Goal: Transaction & Acquisition: Book appointment/travel/reservation

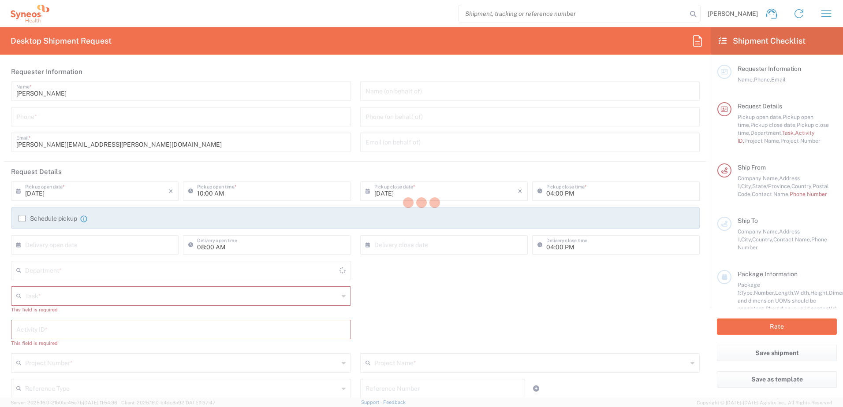
type input "4510"
type input "[US_STATE]"
type input "[GEOGRAPHIC_DATA]"
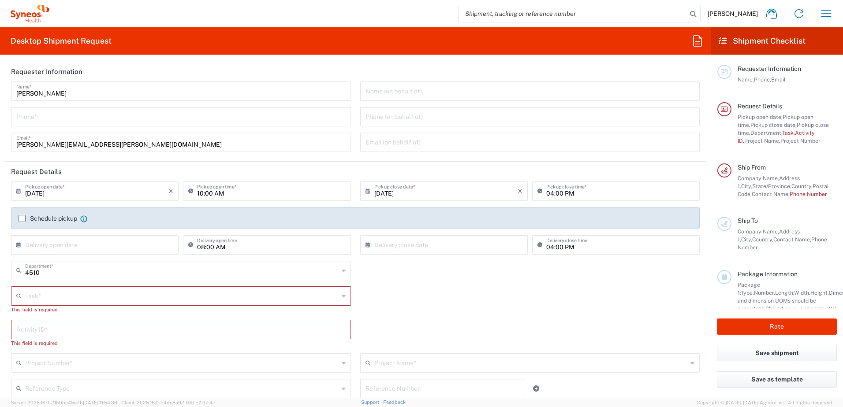
type input "Syneos Health, LLC-[GEOGRAPHIC_DATA] [GEOGRAPHIC_DATA] [GEOGRAPHIC_DATA]"
click at [823, 20] on icon "button" at bounding box center [826, 14] width 14 height 14
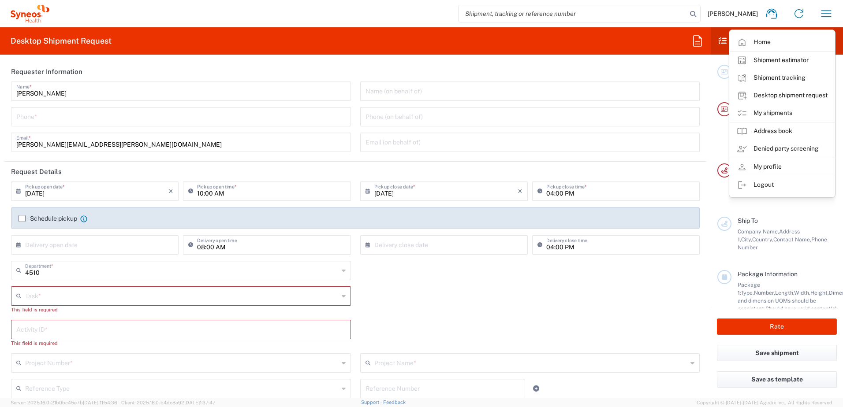
click at [777, 113] on link "My shipments" at bounding box center [781, 113] width 105 height 18
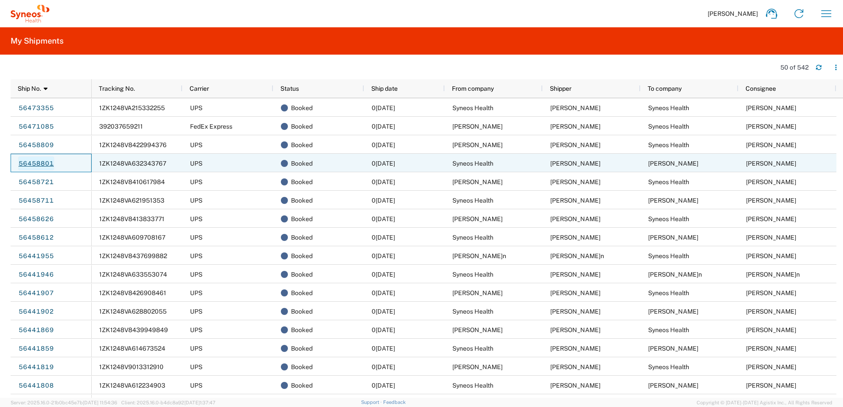
click at [37, 162] on link "56458801" at bounding box center [36, 163] width 36 height 14
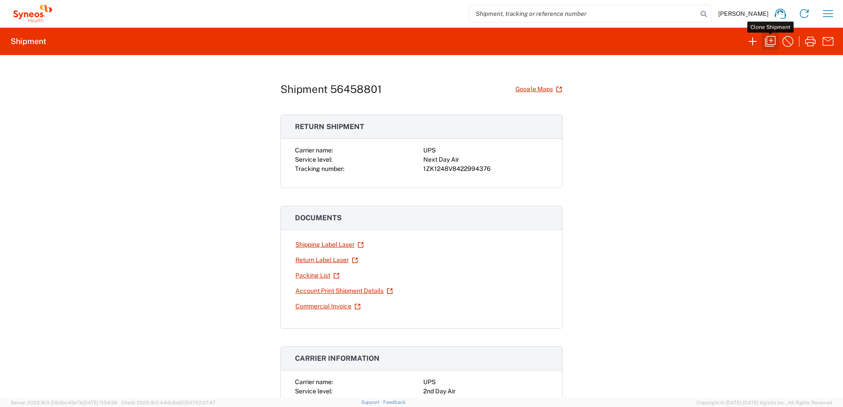
click at [769, 39] on icon "button" at bounding box center [770, 41] width 14 height 14
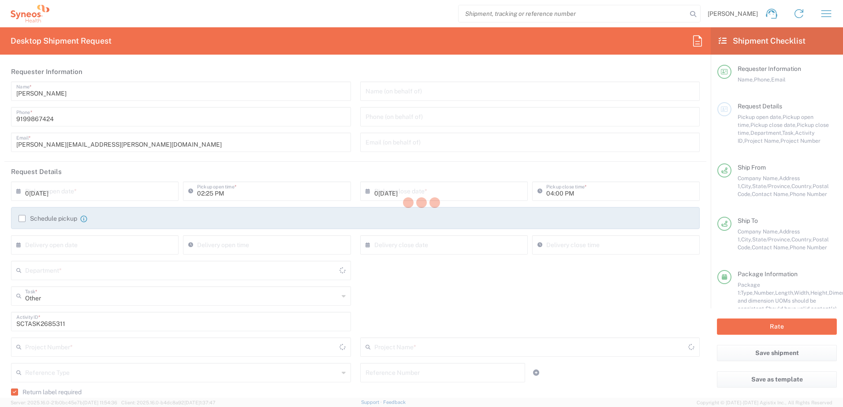
type input "4510"
type input "4520 DEPARTMENTAL EXPENSE"
type input "Next Day Air"
type input "[US_STATE]"
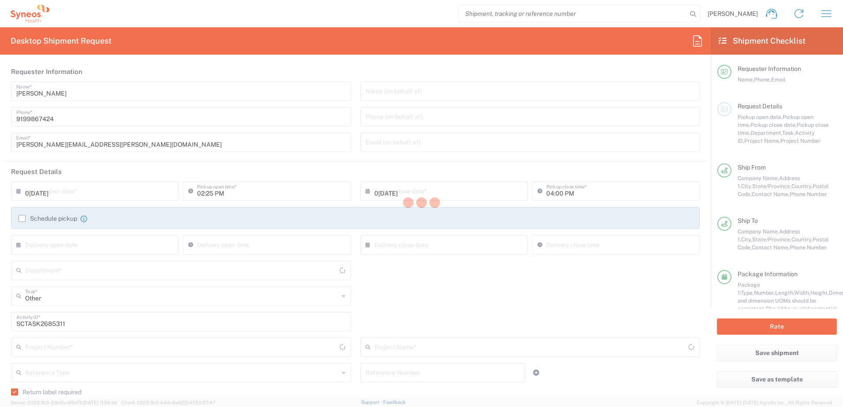
type input "[US_STATE]"
type input "Your Packaging"
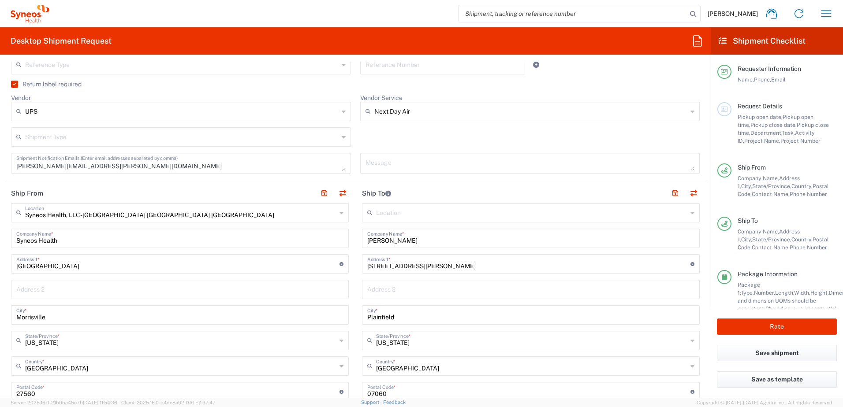
scroll to position [308, 0]
drag, startPoint x: 422, startPoint y: 242, endPoint x: 338, endPoint y: 239, distance: 83.8
click at [335, 240] on div "Ship From Syneos Health, LLC-[GEOGRAPHIC_DATA] [GEOGRAPHIC_DATA] [GEOGRAPHIC_DA…" at bounding box center [355, 380] width 702 height 394
paste input "[PERSON_NAME]"
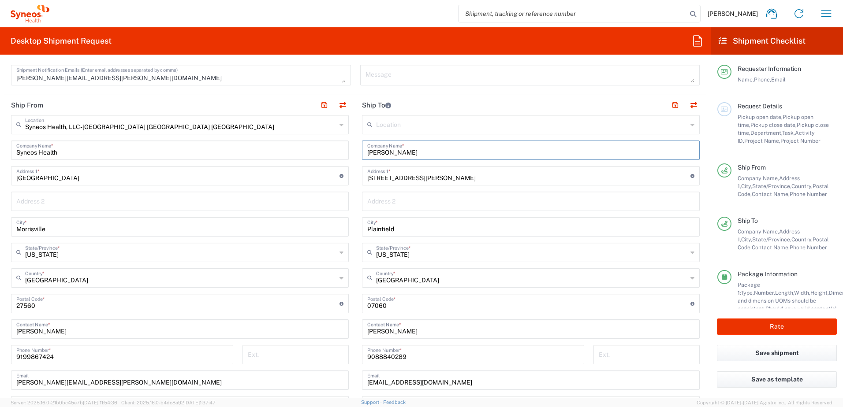
scroll to position [529, 0]
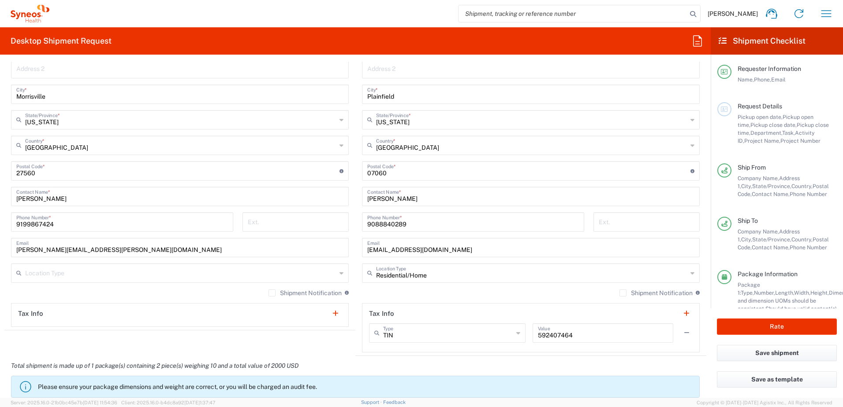
type input "[PERSON_NAME]"
drag, startPoint x: 423, startPoint y: 197, endPoint x: 326, endPoint y: 188, distance: 97.3
click at [323, 188] on div "Ship From Syneos Health, LLC-[GEOGRAPHIC_DATA] [GEOGRAPHIC_DATA] [GEOGRAPHIC_DA…" at bounding box center [355, 160] width 702 height 394
paste input "[PERSON_NAME]"
type input "[PERSON_NAME]"
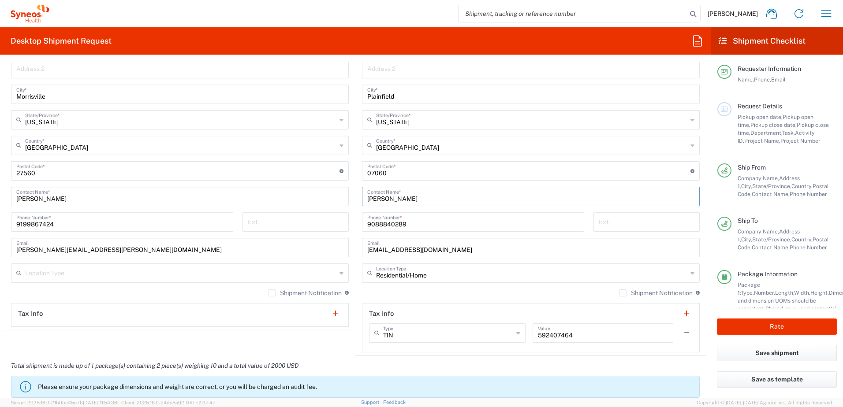
scroll to position [441, 0]
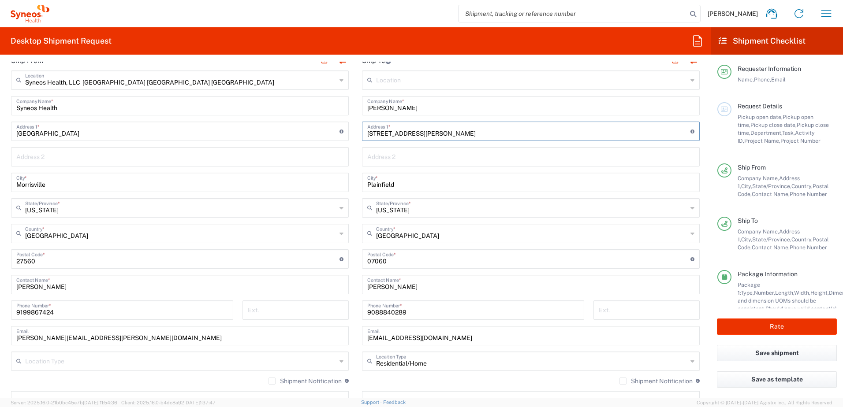
drag, startPoint x: 427, startPoint y: 136, endPoint x: 337, endPoint y: 128, distance: 91.2
click at [337, 128] on div "Ship From Syneos Health, LLC-[GEOGRAPHIC_DATA] [GEOGRAPHIC_DATA] [GEOGRAPHIC_DA…" at bounding box center [355, 248] width 702 height 394
paste input "[STREET_ADDRESS]"
type input "[STREET_ADDRESS]"
click at [423, 212] on input "text" at bounding box center [531, 207] width 311 height 15
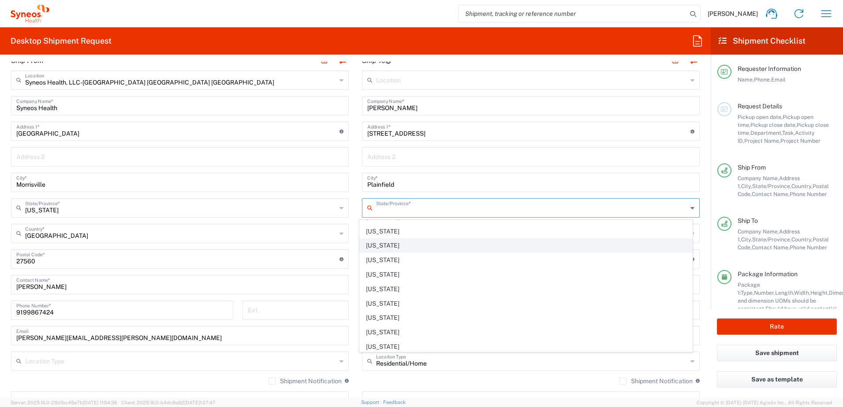
scroll to position [308, 0]
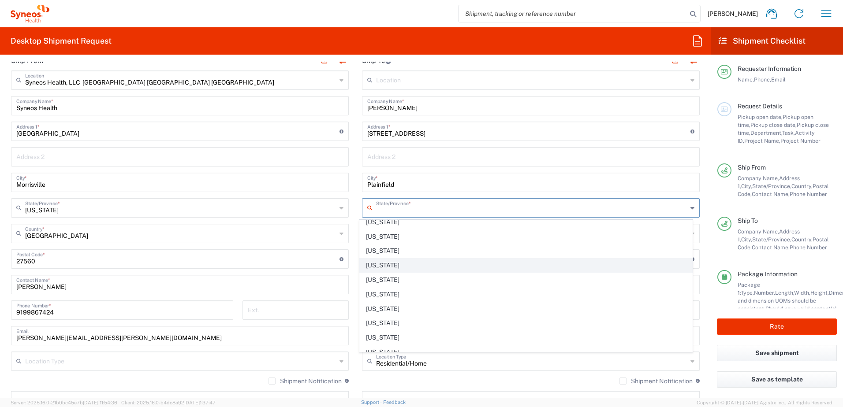
click at [391, 261] on span "[US_STATE]" at bounding box center [526, 266] width 333 height 14
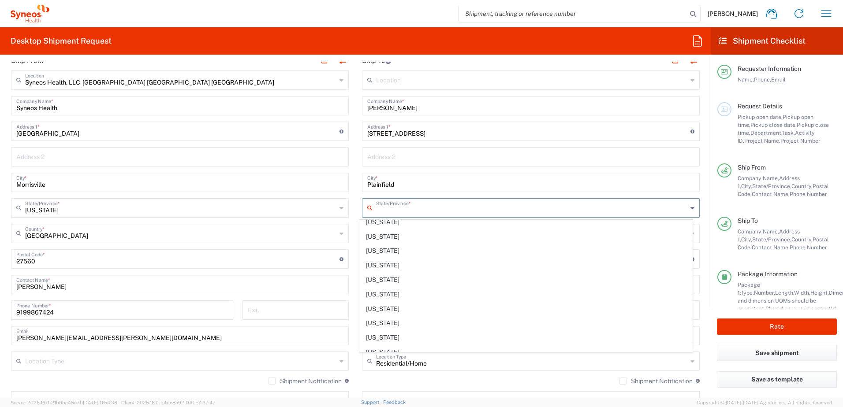
type input "[US_STATE]"
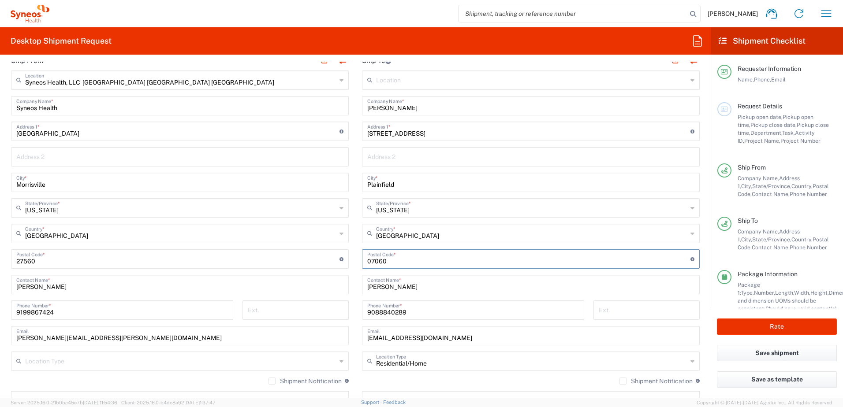
drag, startPoint x: 400, startPoint y: 266, endPoint x: 346, endPoint y: 253, distance: 55.2
click at [346, 253] on div "Ship From Syneos Health, LLC-[GEOGRAPHIC_DATA] [GEOGRAPHIC_DATA] [GEOGRAPHIC_DA…" at bounding box center [355, 248] width 702 height 394
paste input "20850"
type input "20850"
drag, startPoint x: 412, startPoint y: 312, endPoint x: 360, endPoint y: 310, distance: 52.9
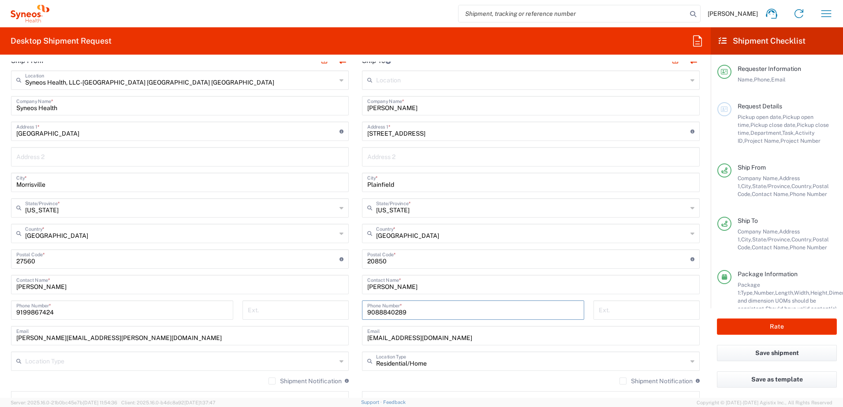
click at [362, 310] on div "[PHONE_NUMBER] Phone Number *" at bounding box center [473, 310] width 222 height 19
paste input "[PHONE_NUMBER]"
type input "[PHONE_NUMBER]"
drag, startPoint x: 447, startPoint y: 338, endPoint x: 348, endPoint y: 330, distance: 99.9
click at [348, 330] on div "Ship From Syneos Health, LLC-[GEOGRAPHIC_DATA] [GEOGRAPHIC_DATA] [GEOGRAPHIC_DA…" at bounding box center [355, 248] width 702 height 394
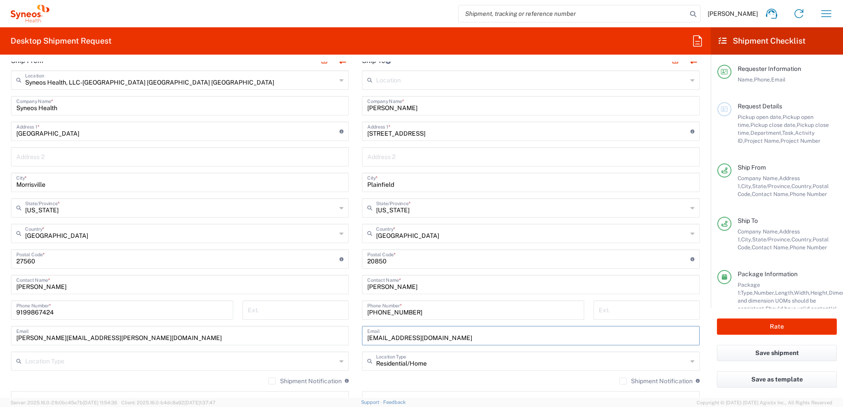
paste input "[PERSON_NAME][EMAIL_ADDRESS][PERSON_NAME][DOMAIN_NAME]"
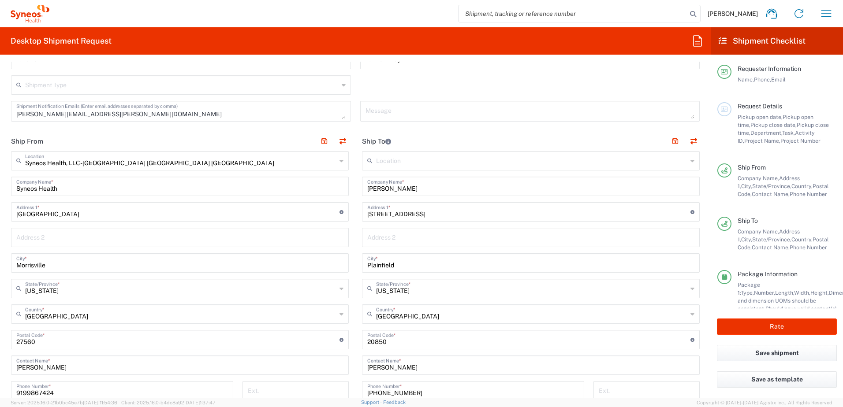
scroll to position [353, 0]
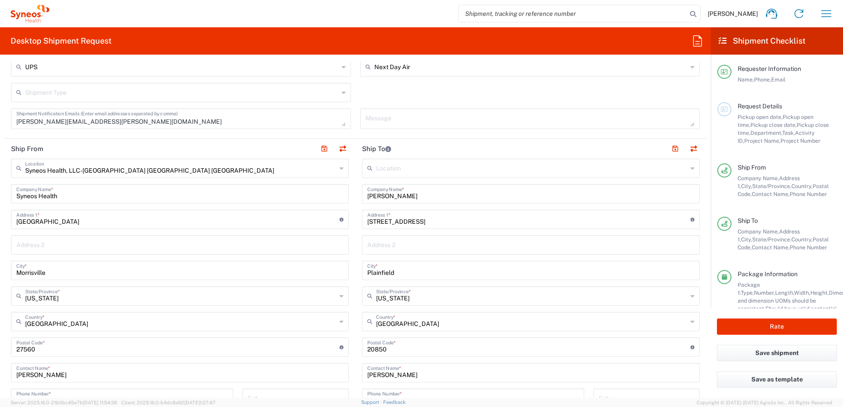
type input "[PERSON_NAME][EMAIL_ADDRESS][PERSON_NAME][DOMAIN_NAME]"
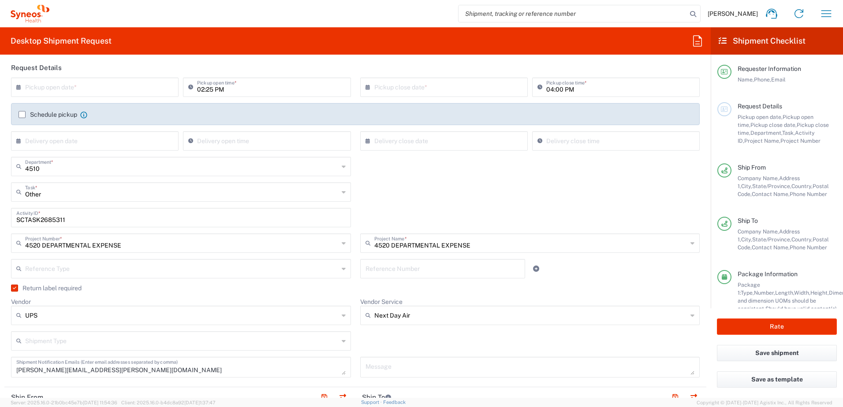
scroll to position [88, 0]
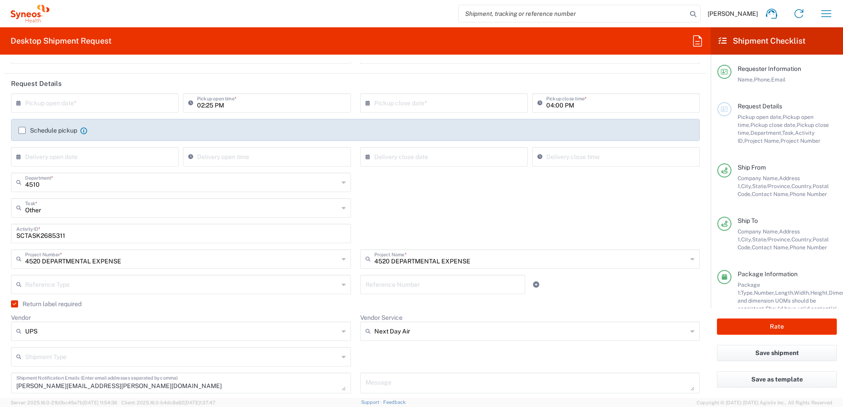
click at [48, 234] on input "SCTASK2685311" at bounding box center [180, 232] width 329 height 15
paste input "8724"
type input "SCTASK2688724"
click at [91, 105] on input "text" at bounding box center [96, 102] width 143 height 15
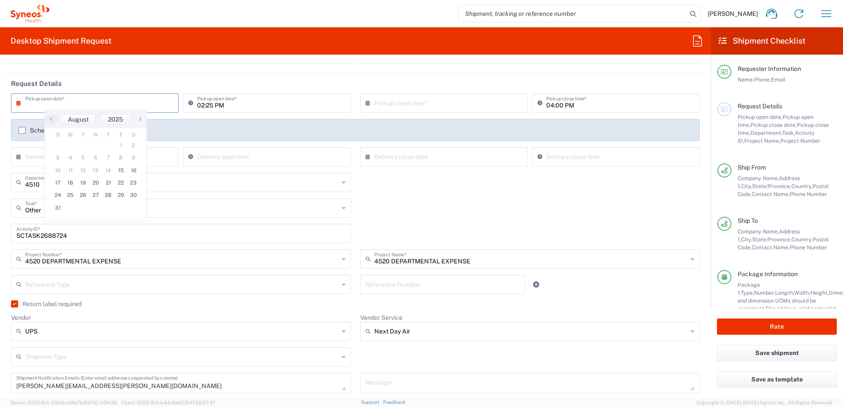
type input "[DATE]"
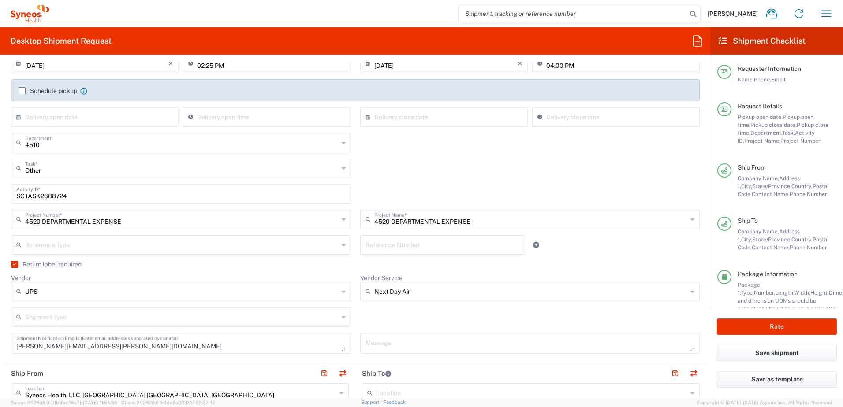
scroll to position [176, 0]
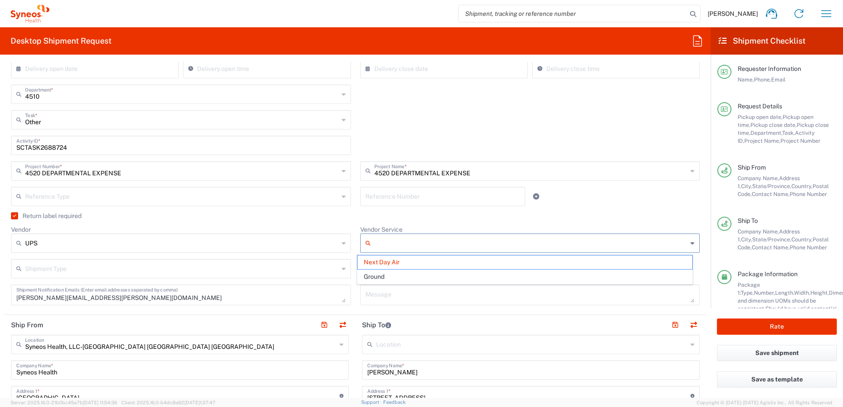
click at [434, 243] on input "Vendor Service" at bounding box center [530, 243] width 313 height 14
click at [404, 278] on span "Ground" at bounding box center [524, 277] width 334 height 14
type input "Ground"
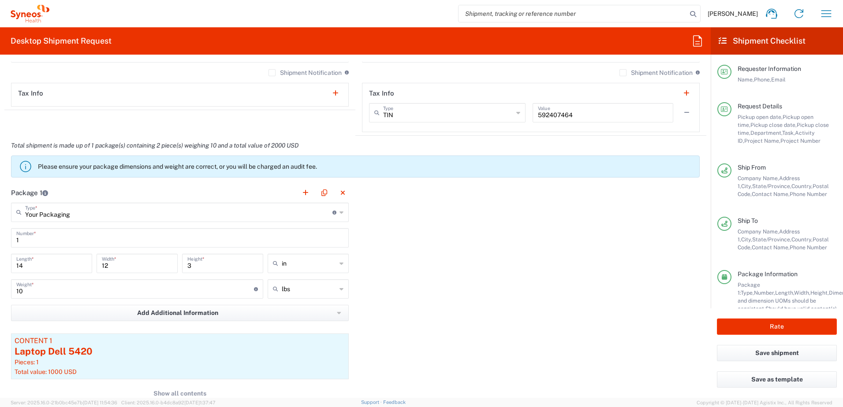
scroll to position [793, 0]
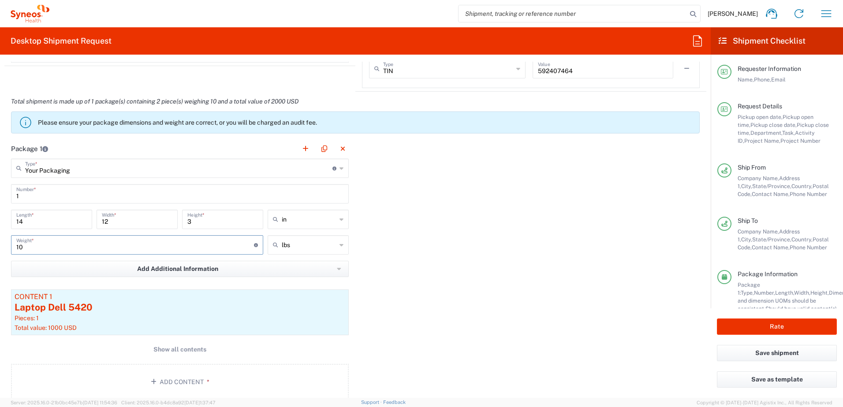
drag, startPoint x: 86, startPoint y: 244, endPoint x: -20, endPoint y: 244, distance: 106.2
click at [0, 244] on html "[PERSON_NAME] Home Shipment estimator Shipment tracking Desktop shipment reques…" at bounding box center [421, 203] width 843 height 407
type input "5"
drag, startPoint x: 408, startPoint y: 281, endPoint x: 270, endPoint y: 300, distance: 139.7
click at [408, 281] on div "Package 1 Your Packaging Type * Material used to package goods Your Packaging E…" at bounding box center [355, 273] width 702 height 268
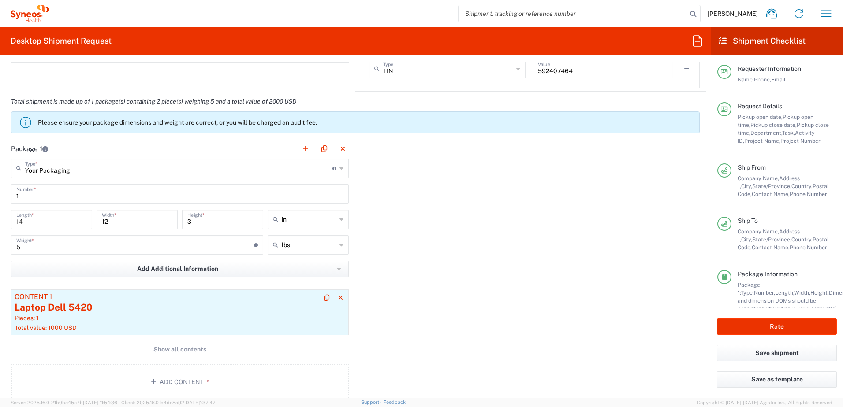
click at [194, 307] on div "Laptop Dell 5420" at bounding box center [180, 307] width 330 height 13
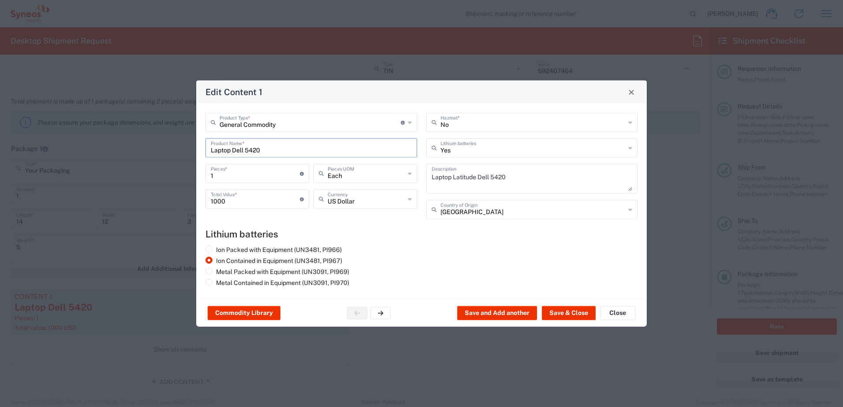
drag, startPoint x: 301, startPoint y: 150, endPoint x: 113, endPoint y: 120, distance: 190.1
click at [113, 120] on div "Edit Content 1 General Commodity Product Type * Document: Paper document genera…" at bounding box center [421, 203] width 843 height 407
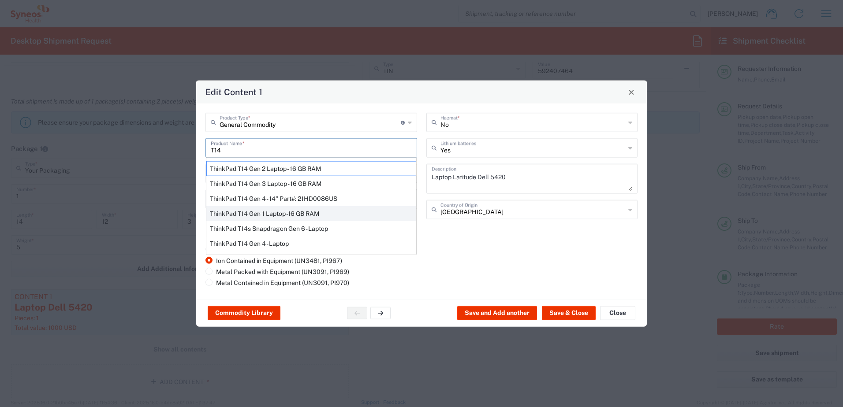
click at [266, 209] on div "ThinkPad T14 Gen 1 Laptop -16 GB RAM" at bounding box center [311, 213] width 210 height 15
type input "ThinkPad T14 Gen 1 Laptop -16 GB RAM"
type textarea "Intel Core i5-10210U- 14"- 512 GB SSD"
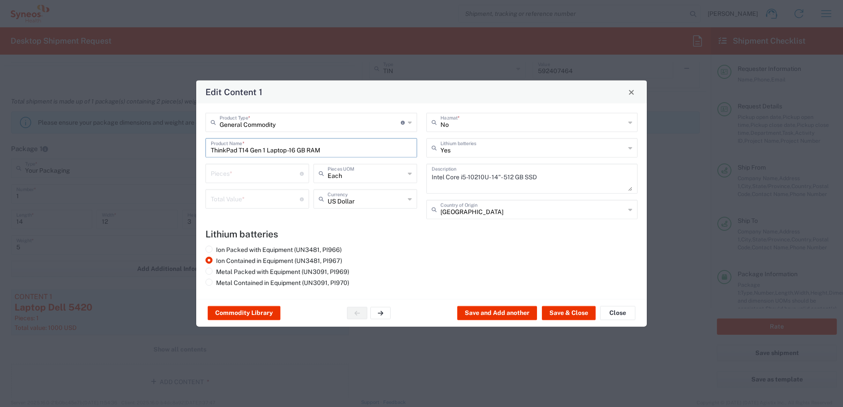
drag, startPoint x: 237, startPoint y: 163, endPoint x: 235, endPoint y: 168, distance: 4.7
click at [237, 164] on div "Pieces * Number of pieces inside all the packages" at bounding box center [257, 173] width 104 height 19
click at [236, 178] on input "number" at bounding box center [255, 172] width 89 height 15
type input "1"
click at [233, 193] on input "number" at bounding box center [255, 198] width 89 height 15
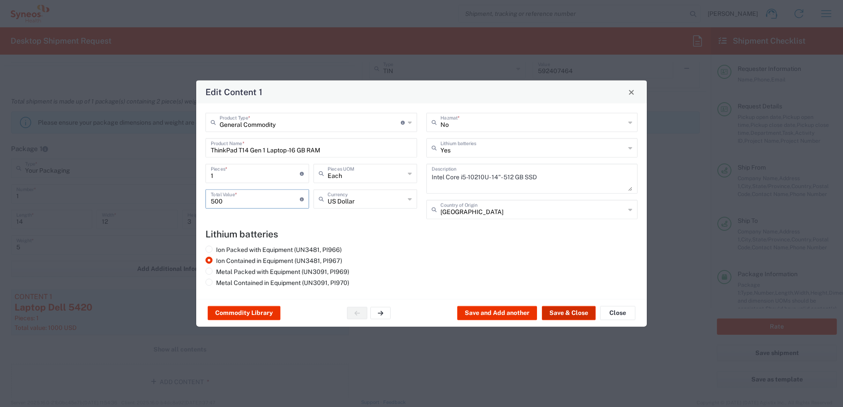
type input "500"
click at [566, 313] on button "Save & Close" at bounding box center [569, 313] width 54 height 14
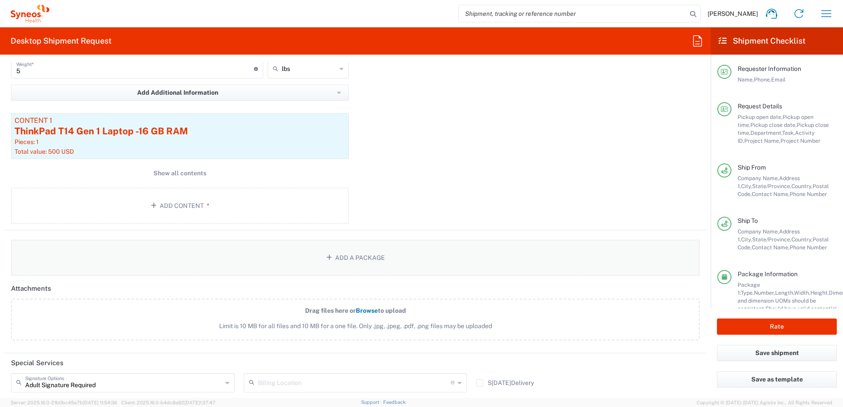
scroll to position [1105, 0]
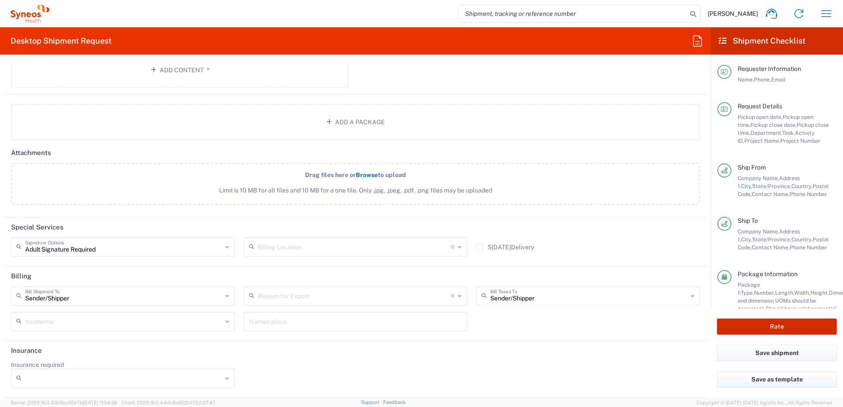
click at [774, 325] on button "Rate" at bounding box center [777, 327] width 120 height 16
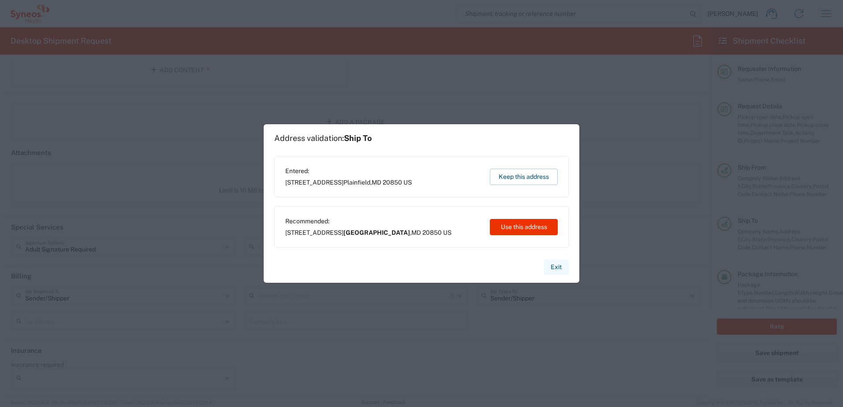
click at [556, 266] on button "Exit" at bounding box center [555, 267] width 25 height 15
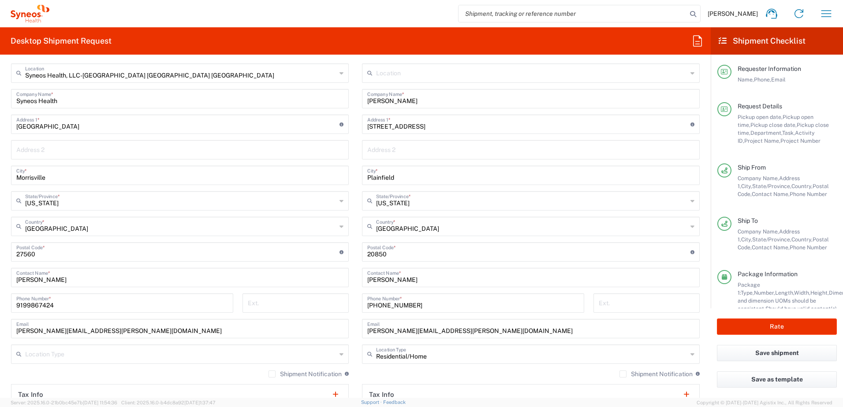
scroll to position [444, 0]
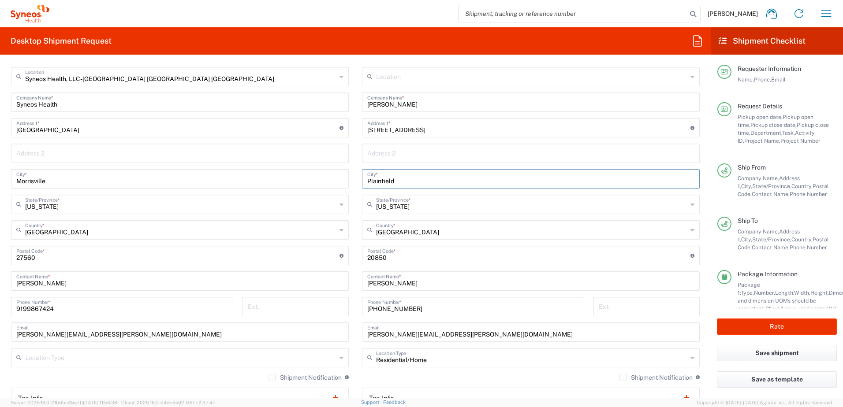
drag, startPoint x: 402, startPoint y: 180, endPoint x: 340, endPoint y: 173, distance: 62.0
click at [340, 173] on div "Ship From Syneos Health, LLC-[GEOGRAPHIC_DATA] [GEOGRAPHIC_DATA] [GEOGRAPHIC_DA…" at bounding box center [355, 244] width 702 height 394
paste input "[GEOGRAPHIC_DATA]"
type input "[GEOGRAPHIC_DATA]"
click at [774, 326] on button "Rate" at bounding box center [777, 327] width 120 height 16
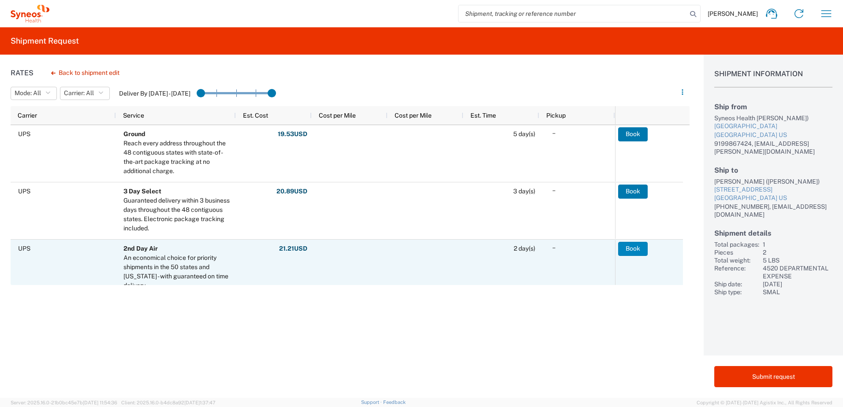
click at [632, 247] on button "Book" at bounding box center [633, 249] width 30 height 14
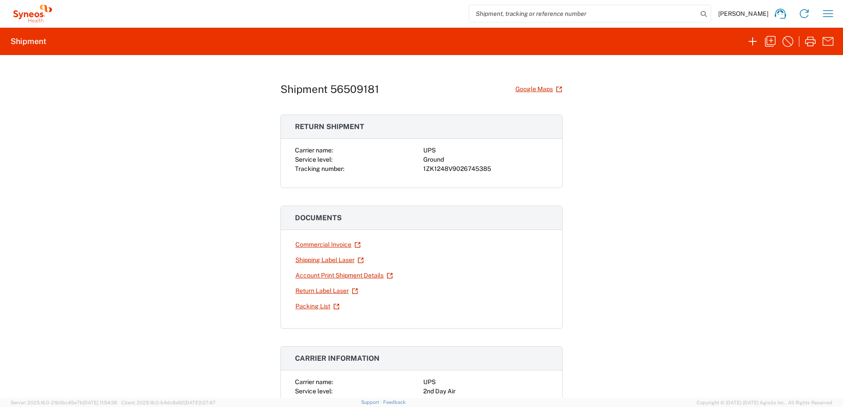
click at [466, 169] on div "1ZK1248V9026745385" at bounding box center [485, 168] width 125 height 9
copy div "1ZK1248V9026745385"
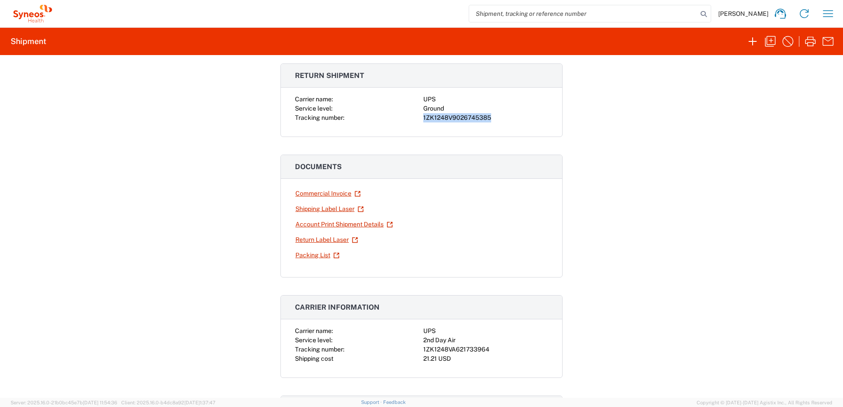
scroll to position [132, 0]
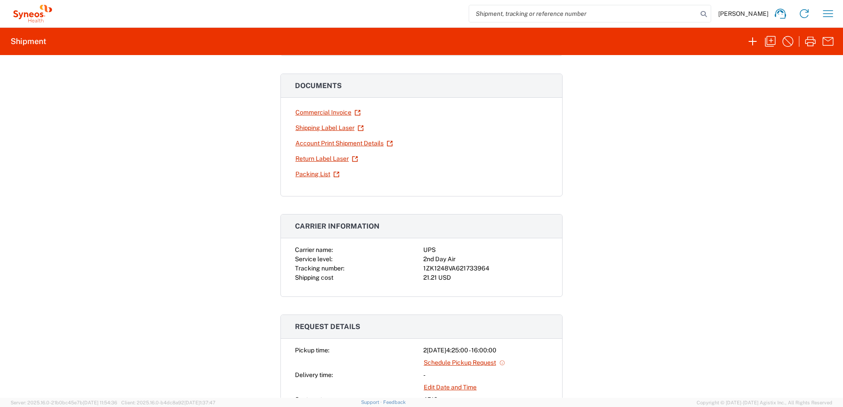
click at [453, 264] on div "1ZK1248VA621733964" at bounding box center [485, 268] width 125 height 9
copy div "1ZK1248VA621733964"
click at [772, 41] on icon "button" at bounding box center [770, 41] width 14 height 14
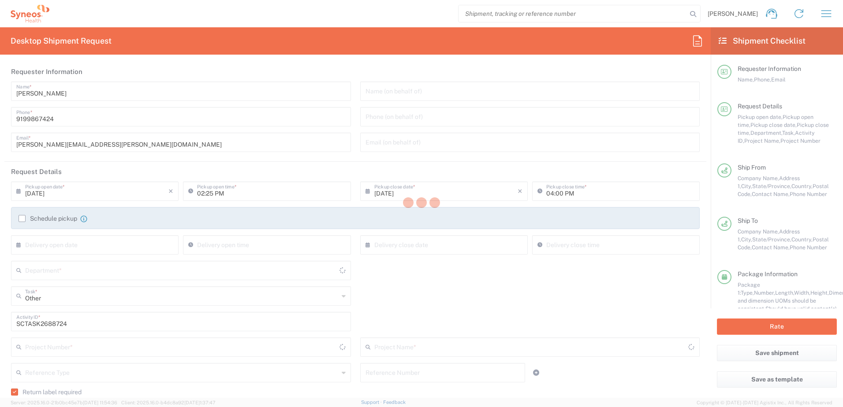
type input "4510"
type input "4520 DEPARTMENTAL EXPENSE"
type input "Ground"
type input "[US_STATE]"
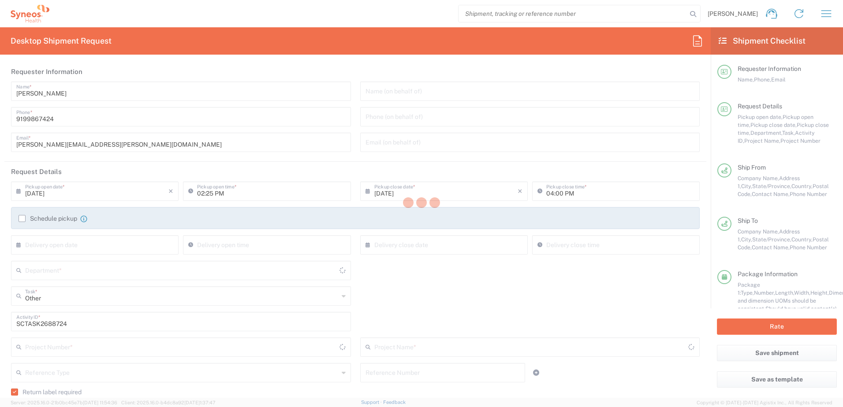
type input "[US_STATE]"
type input "Your Packaging"
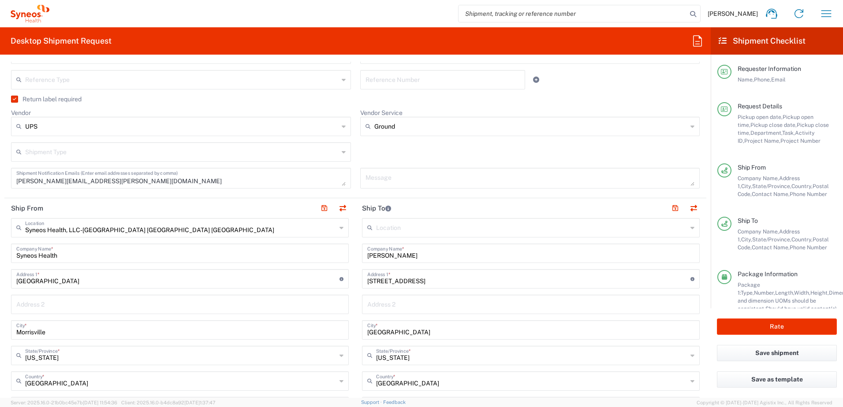
scroll to position [308, 0]
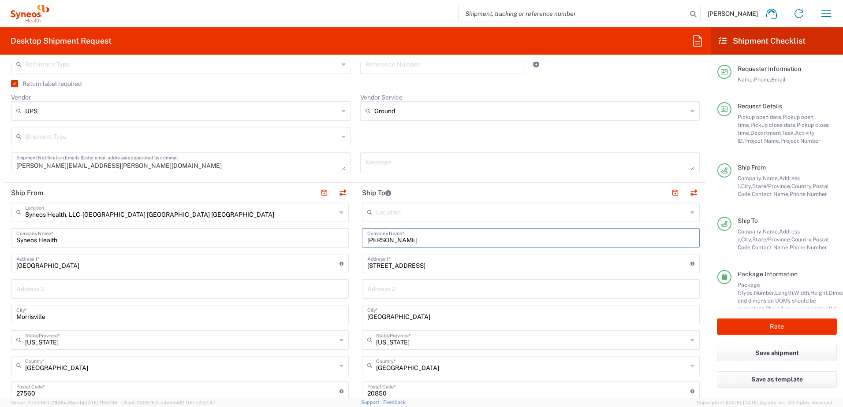
drag, startPoint x: 419, startPoint y: 241, endPoint x: 316, endPoint y: 235, distance: 103.7
click at [316, 235] on div "Ship From Syneos Health, LLC-[GEOGRAPHIC_DATA] [GEOGRAPHIC_DATA] [GEOGRAPHIC_DA…" at bounding box center [355, 380] width 702 height 394
paste input "[PERSON_NAME]"
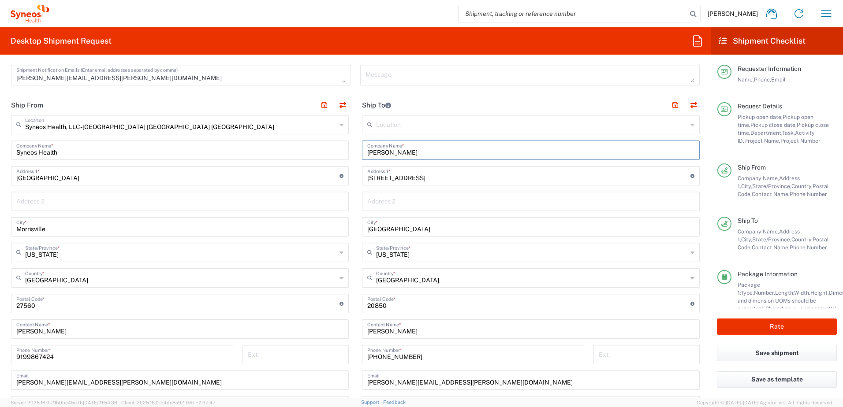
scroll to position [397, 0]
type input "[PERSON_NAME]"
drag, startPoint x: 419, startPoint y: 333, endPoint x: 328, endPoint y: 322, distance: 91.0
click at [328, 322] on div "Ship From Syneos Health, LLC-[GEOGRAPHIC_DATA] [GEOGRAPHIC_DATA] [GEOGRAPHIC_DA…" at bounding box center [355, 292] width 702 height 394
paste input "[PERSON_NAME]"
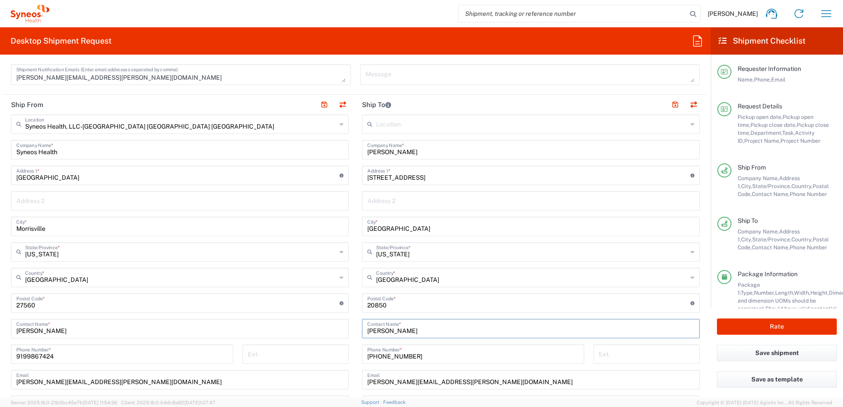
type input "[PERSON_NAME]"
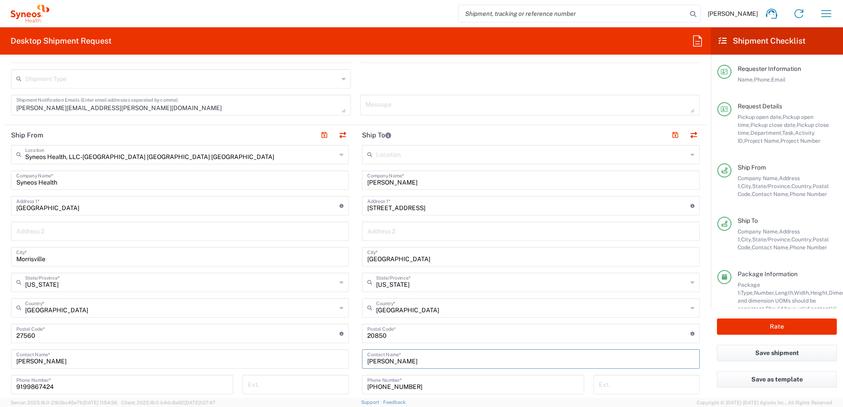
scroll to position [353, 0]
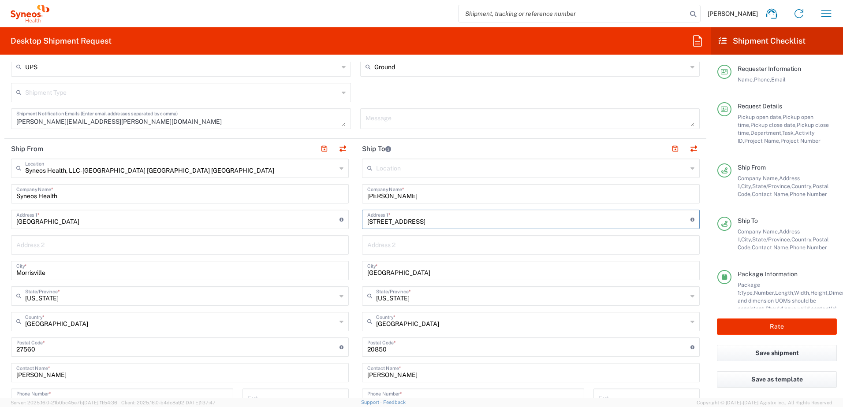
drag, startPoint x: 426, startPoint y: 224, endPoint x: 342, endPoint y: 220, distance: 84.2
click at [342, 220] on div "Ship From Syneos Health, LLC-[GEOGRAPHIC_DATA] [GEOGRAPHIC_DATA] [GEOGRAPHIC_DA…" at bounding box center [355, 336] width 702 height 394
paste input "[STREET_ADDRESS][PERSON_NAME]"
type input "[STREET_ADDRESS][PERSON_NAME]"
drag, startPoint x: 409, startPoint y: 276, endPoint x: 334, endPoint y: 269, distance: 75.6
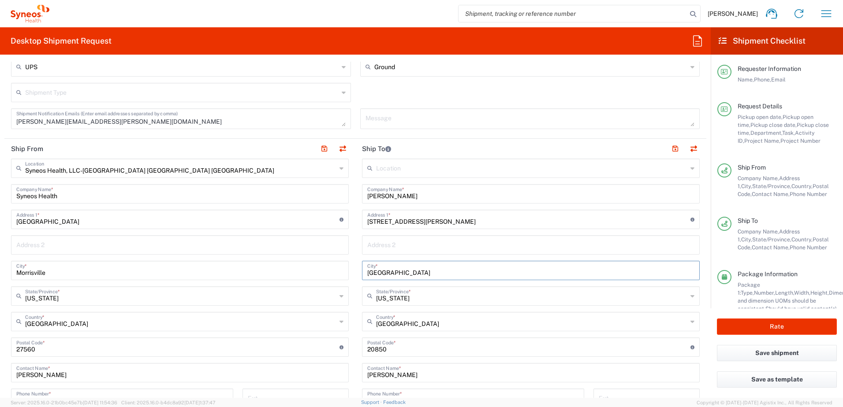
click at [334, 269] on div "Ship From Syneos Health, LLC-[GEOGRAPHIC_DATA] [GEOGRAPHIC_DATA] [GEOGRAPHIC_DA…" at bounding box center [355, 336] width 702 height 394
paste input "[GEOGRAPHIC_DATA]"
type input "[GEOGRAPHIC_DATA]"
drag, startPoint x: 406, startPoint y: 347, endPoint x: 339, endPoint y: 346, distance: 67.4
click at [339, 346] on div "Ship From Syneos Health, LLC-[GEOGRAPHIC_DATA] [GEOGRAPHIC_DATA] [GEOGRAPHIC_DA…" at bounding box center [355, 336] width 702 height 394
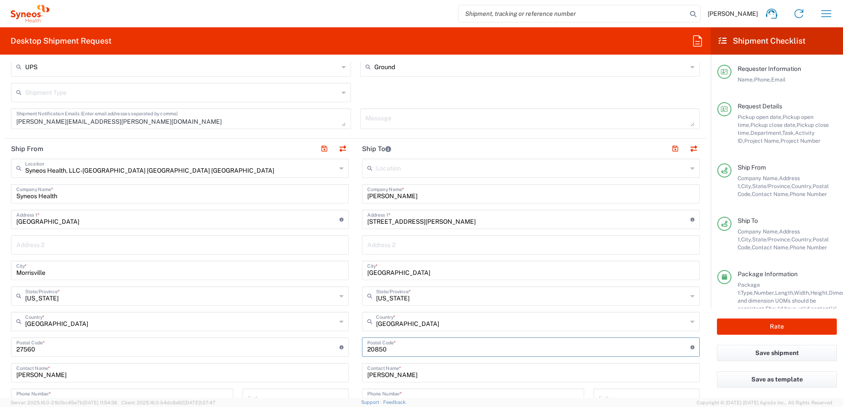
paste input "07081"
type input "07081"
click at [429, 296] on input "text" at bounding box center [531, 295] width 311 height 15
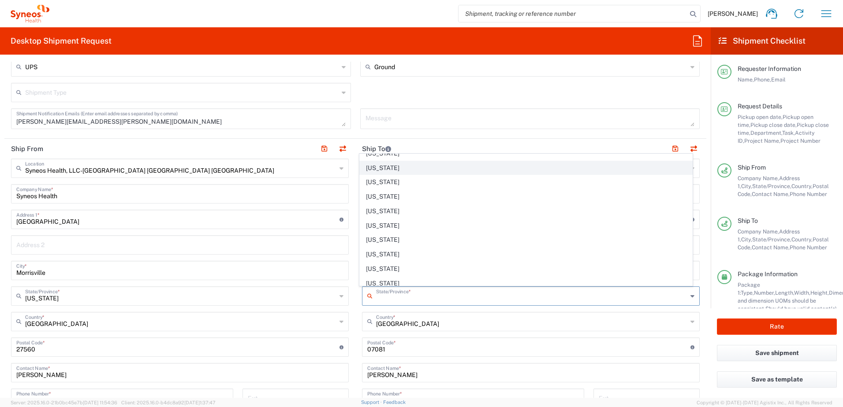
scroll to position [441, 0]
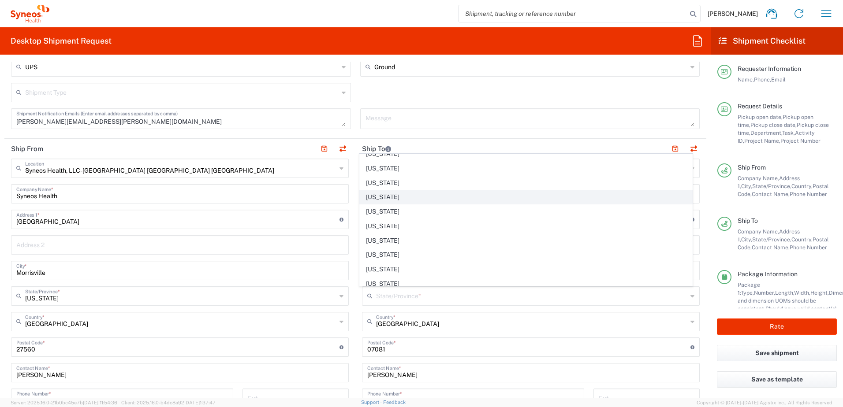
click at [400, 202] on span "[US_STATE]" at bounding box center [526, 197] width 333 height 14
type input "[US_STATE]"
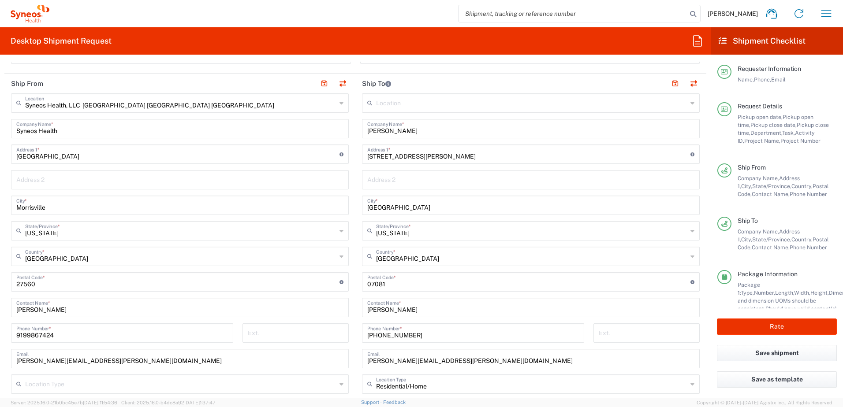
scroll to position [485, 0]
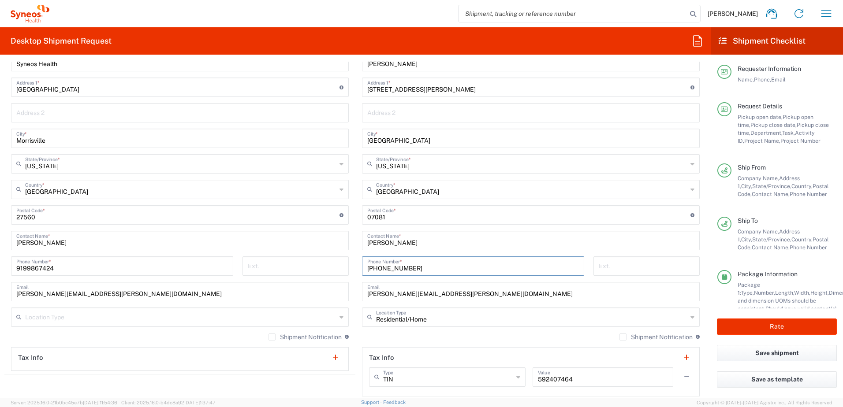
drag, startPoint x: 415, startPoint y: 269, endPoint x: 352, endPoint y: 262, distance: 63.4
click at [355, 262] on main "Location [PERSON_NAME] LLC-[GEOGRAPHIC_DATA] [GEOGRAPHIC_DATA] [GEOGRAPHIC_DATA…" at bounding box center [530, 211] width 351 height 370
paste input "9088584372"
type input "9088584372"
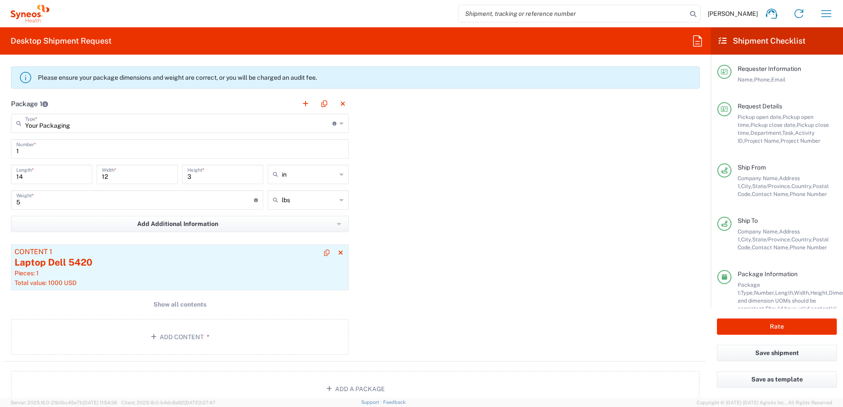
scroll to position [837, 0]
click at [165, 264] on div "Laptop Dell 5420" at bounding box center [180, 263] width 330 height 13
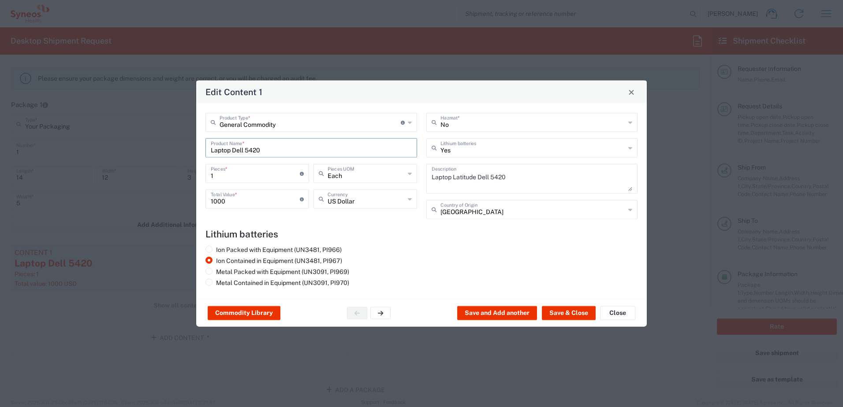
drag, startPoint x: 333, startPoint y: 144, endPoint x: 154, endPoint y: 139, distance: 179.0
click at [156, 139] on div "Edit Content 1 General Commodity Product Type * Document: Paper document genera…" at bounding box center [421, 203] width 843 height 407
drag, startPoint x: 253, startPoint y: 148, endPoint x: 188, endPoint y: 149, distance: 65.2
click at [188, 149] on div "Edit Content 1 General Commodity Product Type * Document: Paper document genera…" at bounding box center [421, 203] width 843 height 407
click at [276, 146] on input "Surface" at bounding box center [311, 147] width 201 height 15
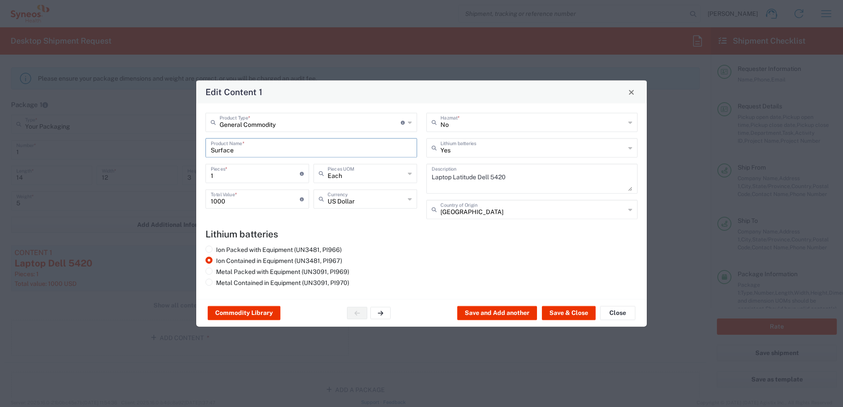
click at [270, 148] on input "Surface" at bounding box center [311, 147] width 201 height 15
type input "Surface Pro 4 laptop"
drag, startPoint x: 527, startPoint y: 183, endPoint x: 397, endPoint y: 181, distance: 129.6
click at [398, 182] on div "General Commodity Product Type * Document: Paper document generated internally …" at bounding box center [421, 169] width 441 height 113
paste textarea "Surface Pro 4 laptop"
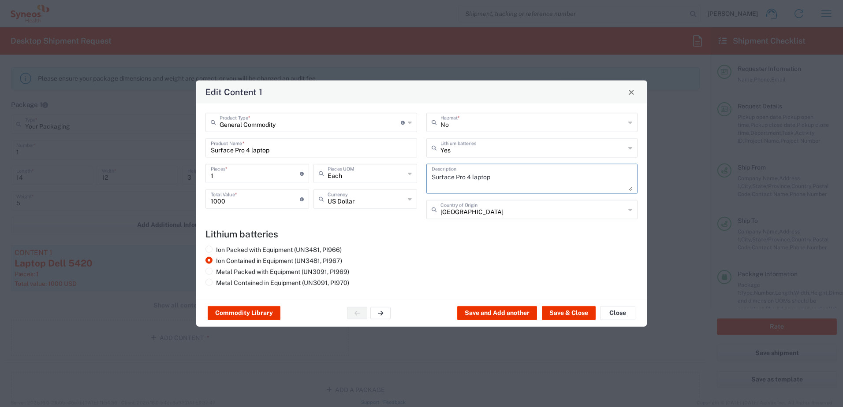
type textarea "Surface Pro 4 laptop"
drag, startPoint x: 248, startPoint y: 202, endPoint x: 193, endPoint y: 195, distance: 54.6
click at [193, 195] on div "Edit Content 1 General Commodity Product Type * Document: Paper document genera…" at bounding box center [421, 203] width 843 height 407
drag, startPoint x: 389, startPoint y: 241, endPoint x: 397, endPoint y: 245, distance: 8.9
click at [389, 242] on agx-lithium-batteries-content "Lithium batteries Ion Packed with Equipment (UN3481, PI966) Ion Contained in Eq…" at bounding box center [421, 259] width 432 height 61
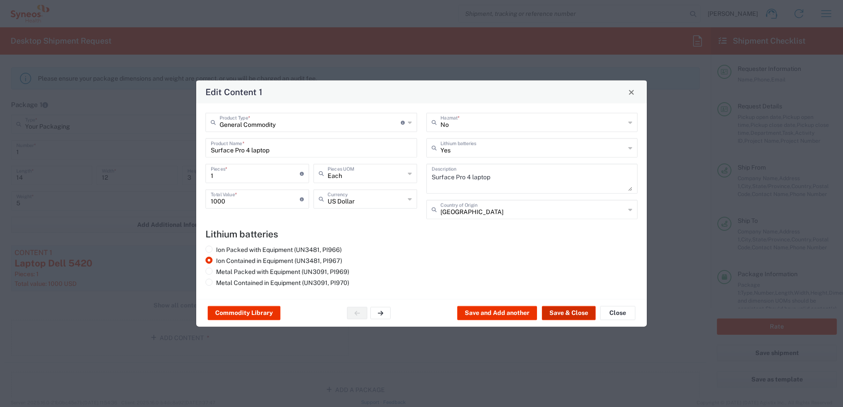
click at [564, 311] on button "Save & Close" at bounding box center [569, 313] width 54 height 14
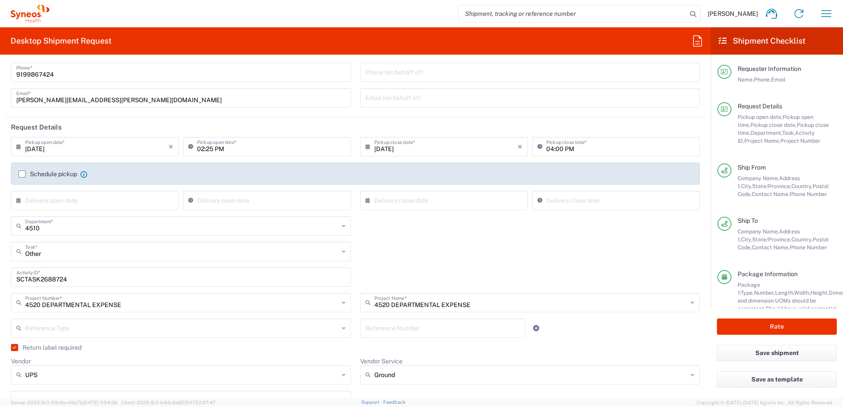
scroll to position [44, 0]
click at [42, 275] on input "SCTASK2688724" at bounding box center [180, 276] width 329 height 15
paste input "08"
type input "SCTASK2688708"
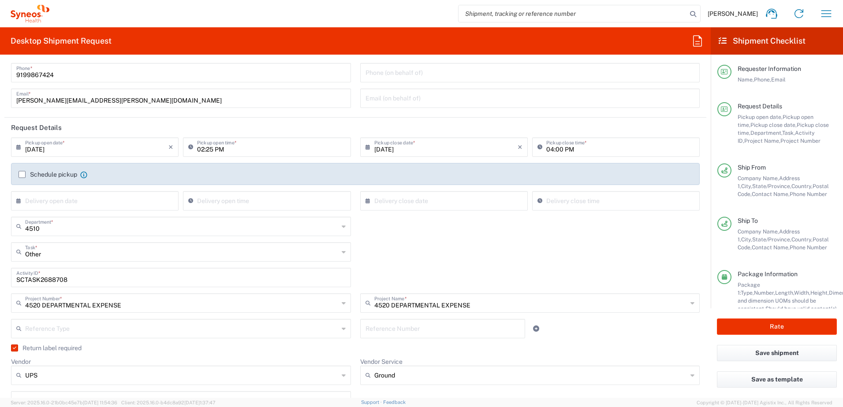
click at [423, 242] on div "Other Task * Other Break/Fix Inventory Transfer New Hire Refresh" at bounding box center [356, 255] width 698 height 26
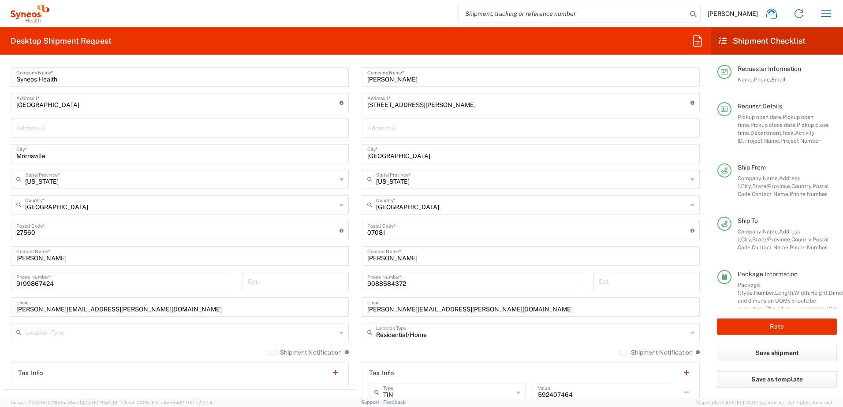
scroll to position [485, 0]
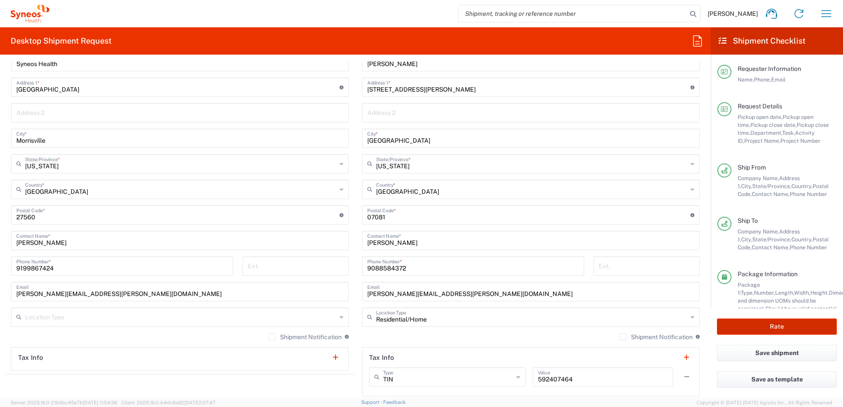
click at [761, 323] on button "Rate" at bounding box center [777, 327] width 120 height 16
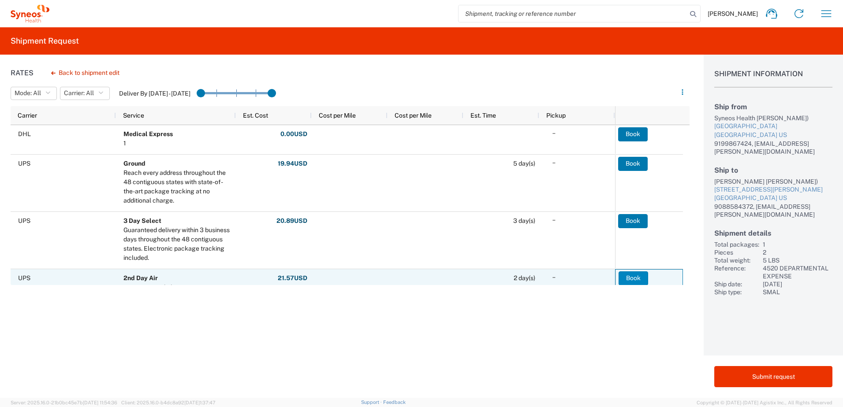
click at [635, 277] on button "Book" at bounding box center [633, 278] width 30 height 14
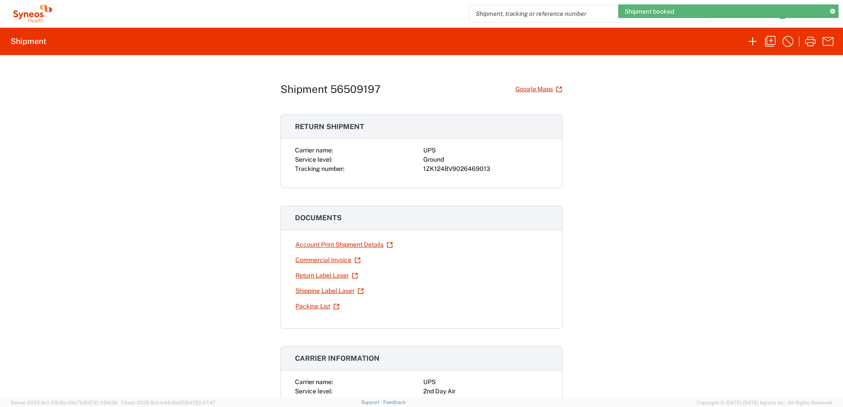
click at [450, 165] on div "1ZK1248V9026469013" at bounding box center [485, 168] width 125 height 9
copy div "1ZK1248V9026469013"
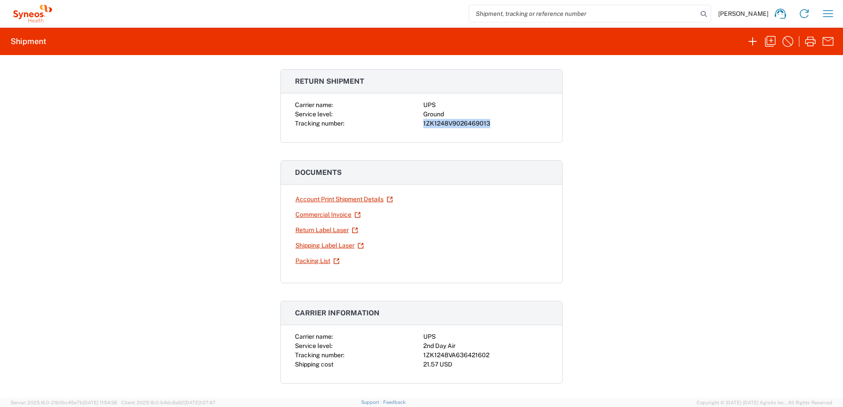
scroll to position [88, 0]
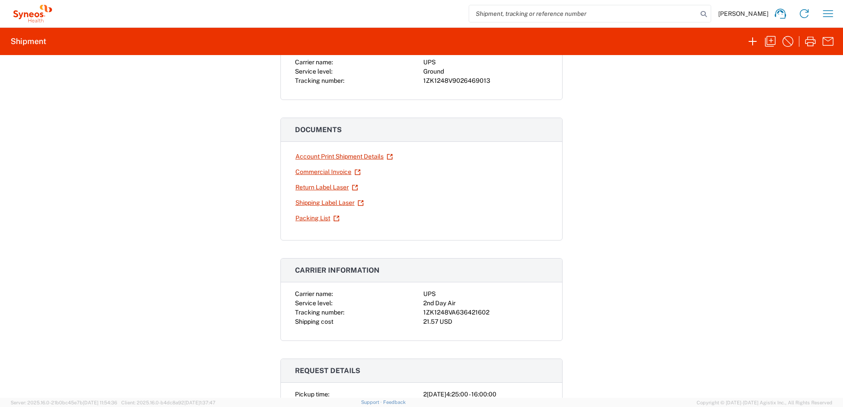
click at [444, 313] on div "1ZK1248VA636421602" at bounding box center [485, 312] width 125 height 9
copy div "1ZK1248VA636421602"
drag, startPoint x: 672, startPoint y: 223, endPoint x: 668, endPoint y: 219, distance: 5.0
click at [671, 223] on div "Shipment 56509197 Google Maps Return shipment Carrier name: UPS Service level: …" at bounding box center [421, 226] width 843 height 343
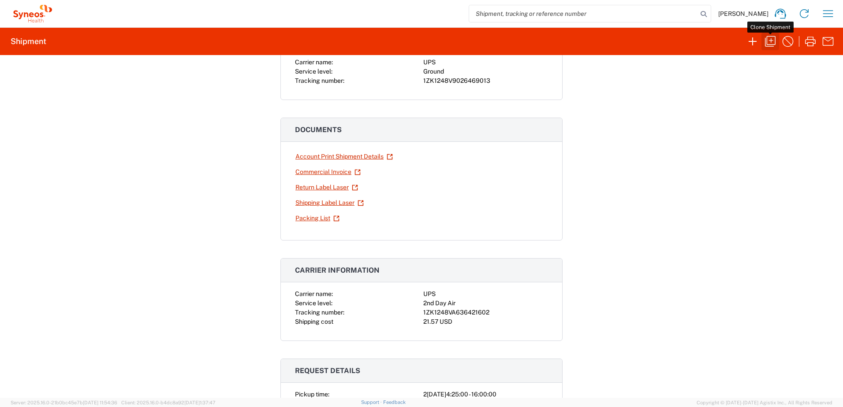
click at [770, 40] on icon "button" at bounding box center [770, 41] width 14 height 14
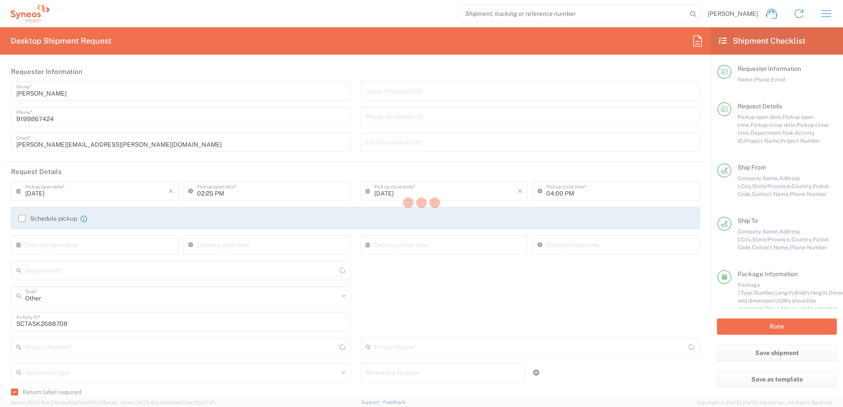
type input "4510"
type input "4520 DEPARTMENTAL EXPENSE"
type input "Ground"
type input "[US_STATE]"
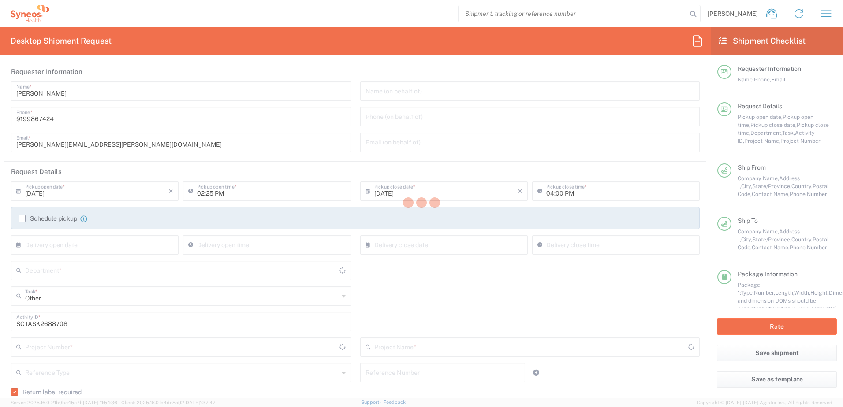
type input "[US_STATE]"
type input "Your Packaging"
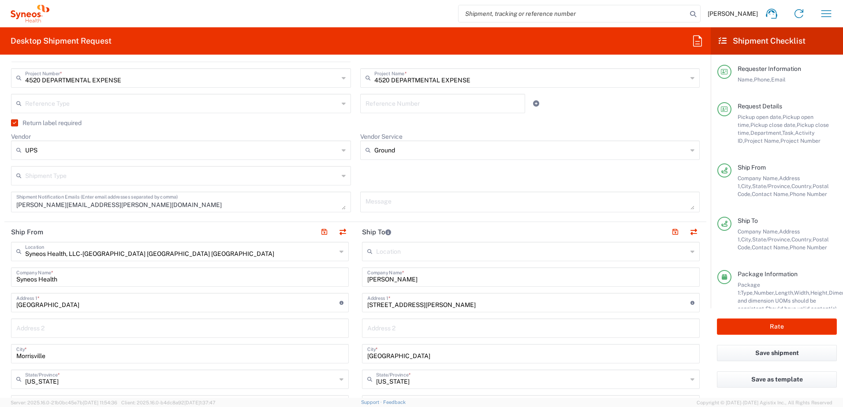
scroll to position [308, 0]
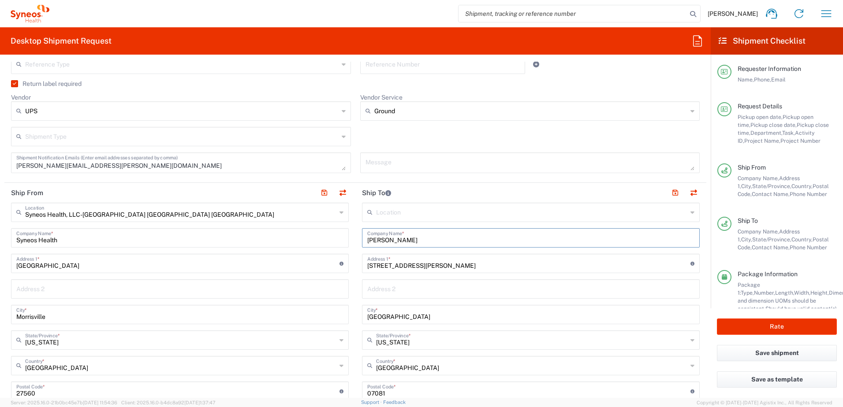
drag, startPoint x: 417, startPoint y: 240, endPoint x: 352, endPoint y: 229, distance: 65.6
click at [355, 230] on main "Location [PERSON_NAME] LLC-[GEOGRAPHIC_DATA] [GEOGRAPHIC_DATA] [GEOGRAPHIC_DATA…" at bounding box center [530, 388] width 351 height 370
paste input "[PERSON_NAME]"
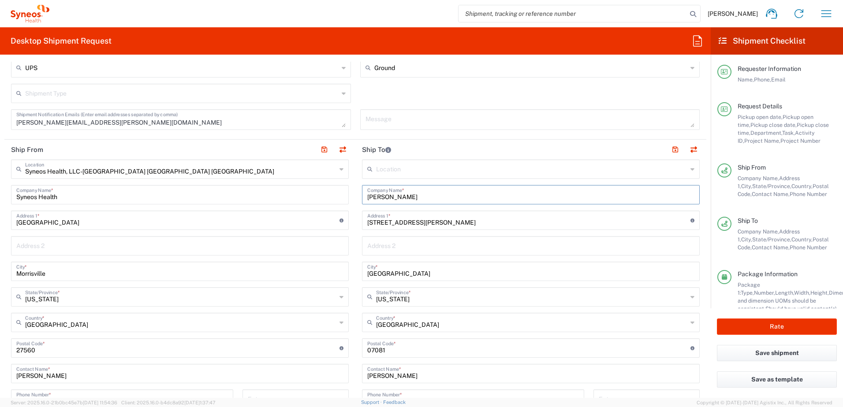
scroll to position [485, 0]
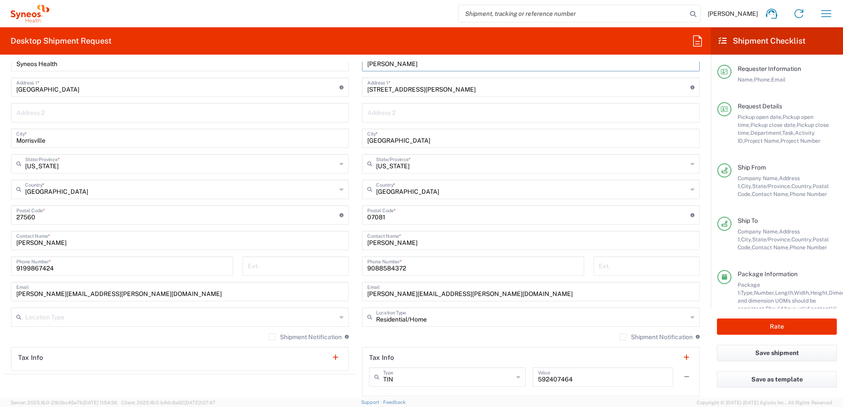
type input "[PERSON_NAME]"
drag, startPoint x: 418, startPoint y: 245, endPoint x: 354, endPoint y: 234, distance: 64.3
click at [355, 234] on main "Location [PERSON_NAME] LLC-[GEOGRAPHIC_DATA] [GEOGRAPHIC_DATA] [GEOGRAPHIC_DATA…" at bounding box center [530, 211] width 351 height 370
paste input "[PERSON_NAME]"
type input "[PERSON_NAME]"
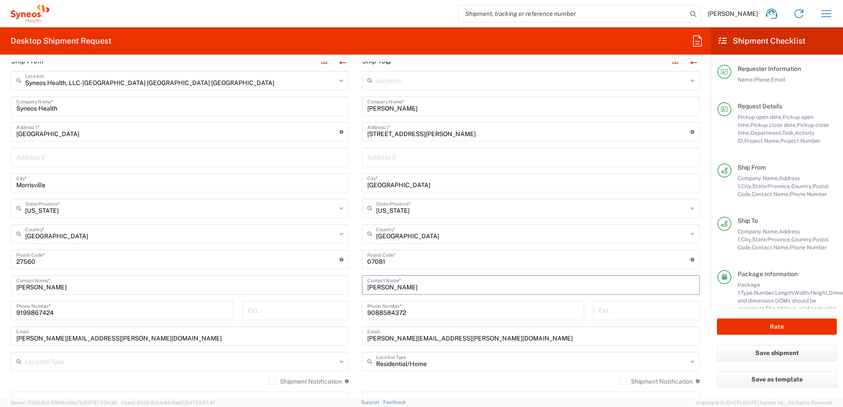
scroll to position [353, 0]
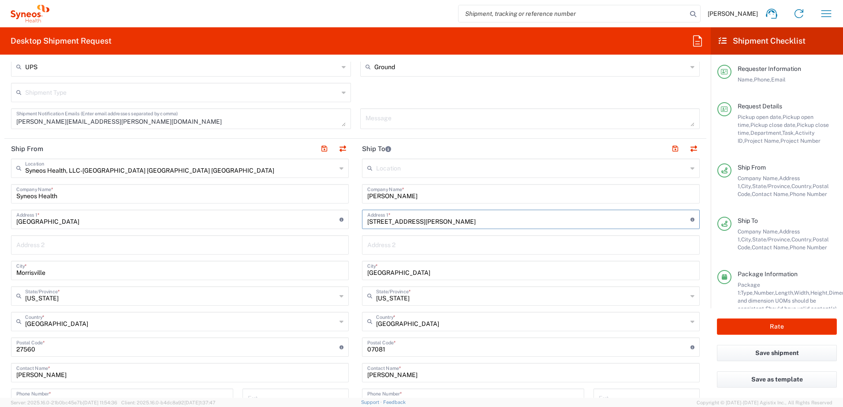
drag, startPoint x: 427, startPoint y: 223, endPoint x: 319, endPoint y: 216, distance: 109.0
click at [319, 217] on div "Ship From Syneos Health, LLC-[GEOGRAPHIC_DATA] [GEOGRAPHIC_DATA] [GEOGRAPHIC_DA…" at bounding box center [355, 336] width 702 height 394
paste input "[STREET_ADDRESS]"
type input "[STREET_ADDRESS]"
click at [398, 239] on input "text" at bounding box center [530, 244] width 327 height 15
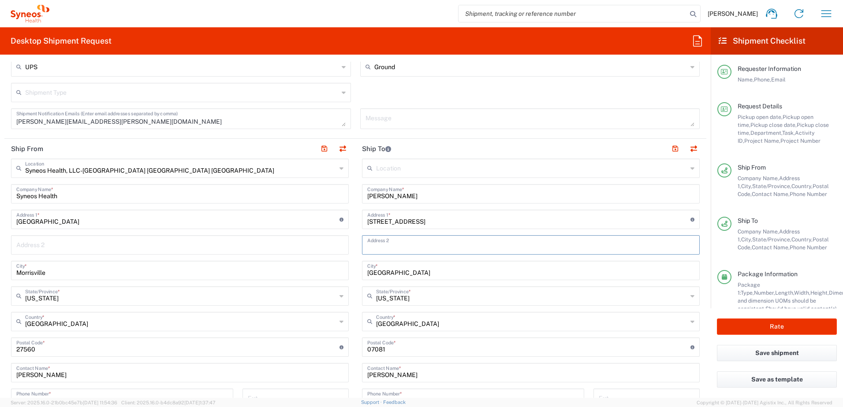
paste input "Unit 301"
type input "Unit 301"
drag, startPoint x: 405, startPoint y: 270, endPoint x: 339, endPoint y: 260, distance: 66.8
click at [338, 262] on div "Ship From Syneos Health, LLC-[GEOGRAPHIC_DATA] [GEOGRAPHIC_DATA] [GEOGRAPHIC_DA…" at bounding box center [355, 336] width 702 height 394
paste input "[US_STATE]"
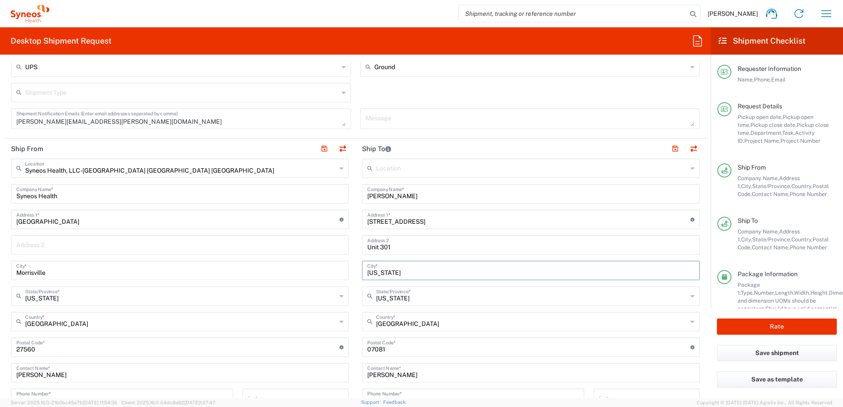
type input "[US_STATE]"
click at [422, 298] on input "text" at bounding box center [531, 295] width 311 height 15
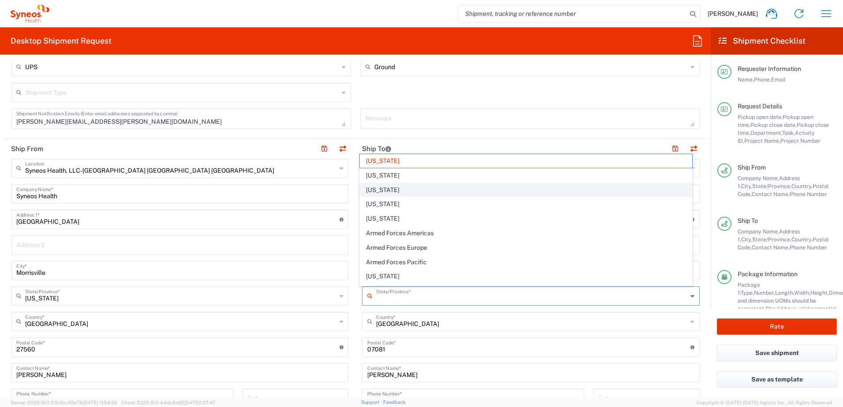
scroll to position [88, 0]
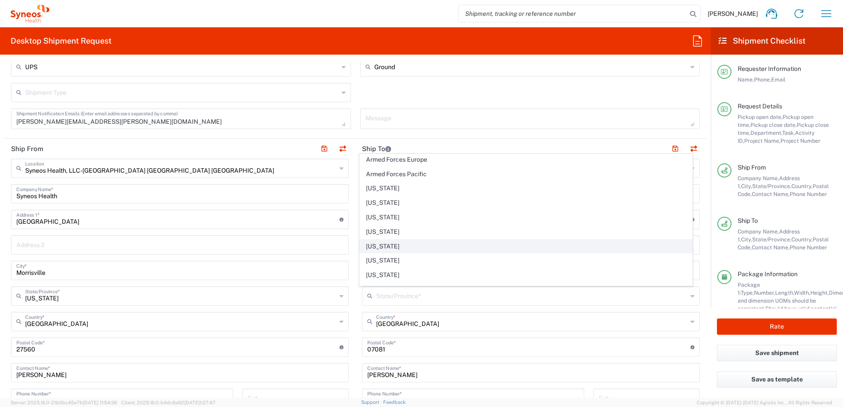
click at [421, 244] on span "[US_STATE]" at bounding box center [526, 247] width 333 height 14
type input "[US_STATE]"
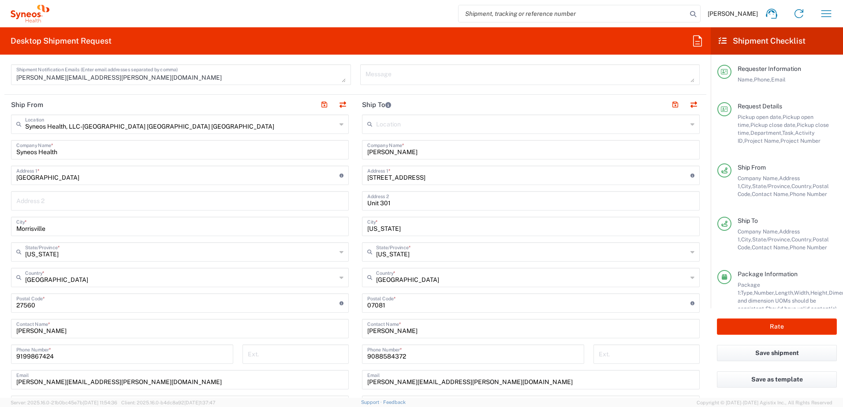
scroll to position [441, 0]
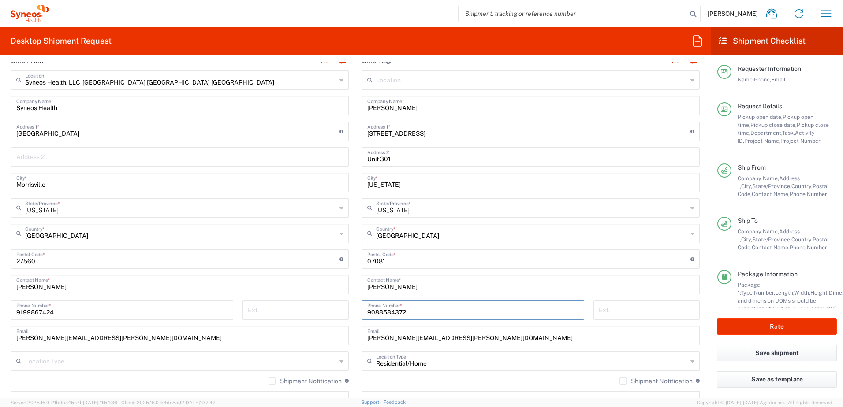
drag, startPoint x: 405, startPoint y: 312, endPoint x: 342, endPoint y: 307, distance: 63.3
click at [342, 307] on div "Ship From Syneos Health, LLC-[GEOGRAPHIC_DATA] [GEOGRAPHIC_DATA] [GEOGRAPHIC_DA…" at bounding box center [355, 248] width 702 height 394
paste input "[PHONE_NUMBER]"
type input "[PHONE_NUMBER]"
drag, startPoint x: 477, startPoint y: 341, endPoint x: 350, endPoint y: 332, distance: 126.8
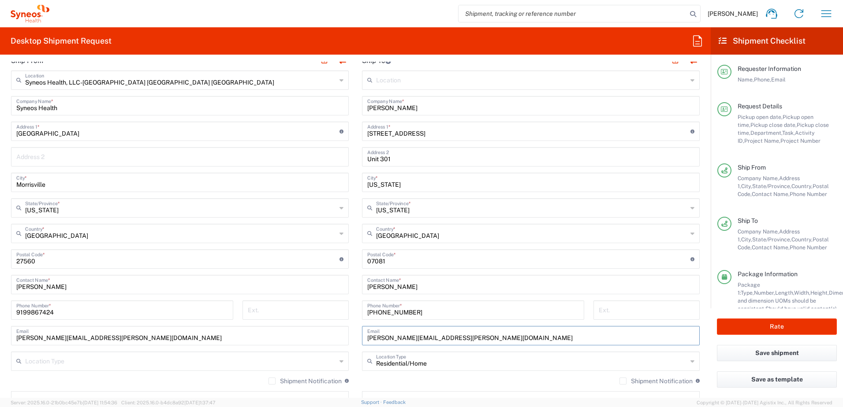
click at [350, 332] on div "Ship From Syneos Health, LLC-[GEOGRAPHIC_DATA] [GEOGRAPHIC_DATA] [GEOGRAPHIC_DA…" at bounding box center [355, 248] width 702 height 394
paste input "[PERSON_NAME].hanover"
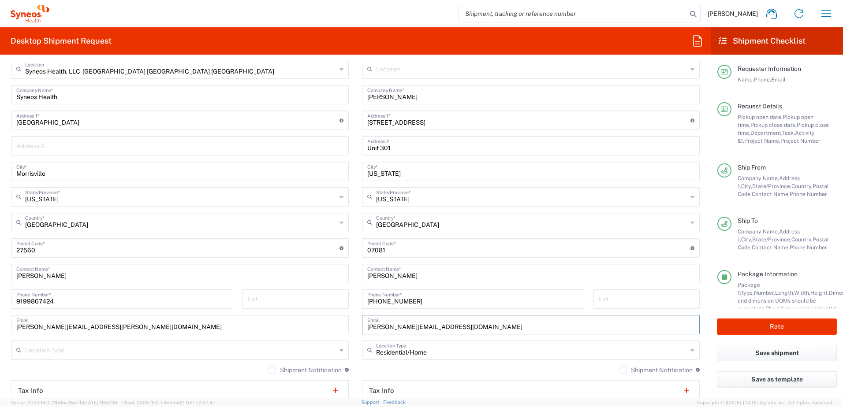
scroll to position [308, 0]
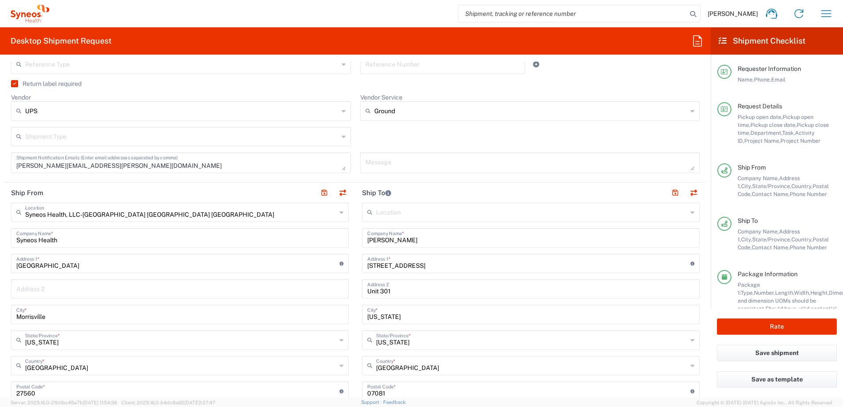
type input "[PERSON_NAME][EMAIL_ADDRESS][DOMAIN_NAME]"
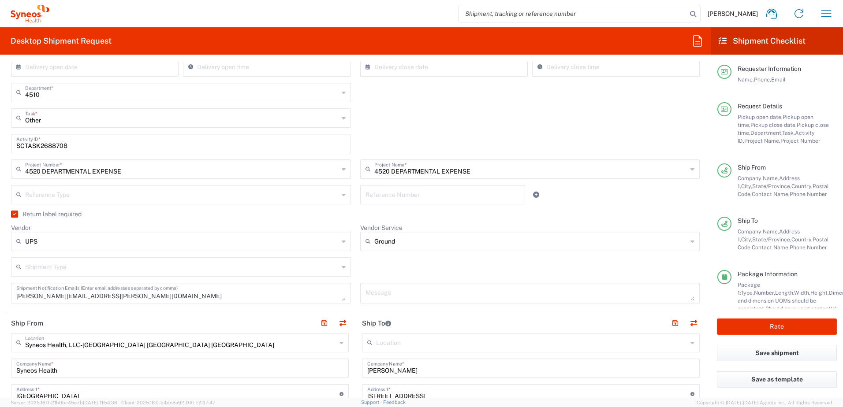
scroll to position [176, 0]
click at [51, 147] on input "SCTASK2688708" at bounding box center [180, 144] width 329 height 15
paste input "691"
type input "SCTASK2688691"
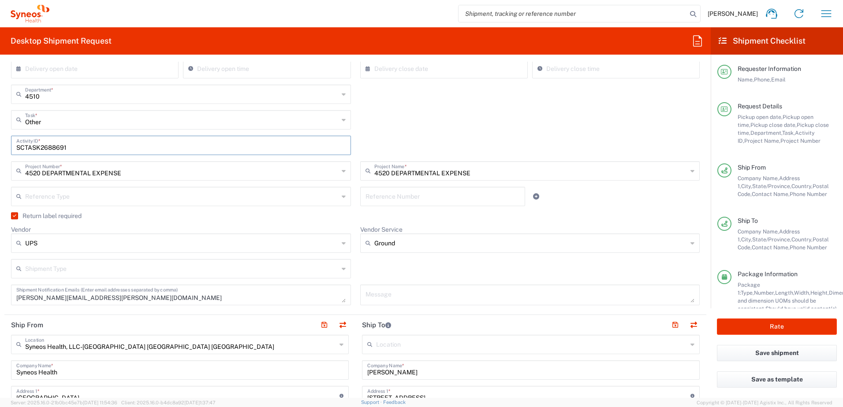
click at [460, 208] on div "Reference Number" at bounding box center [442, 200] width 174 height 26
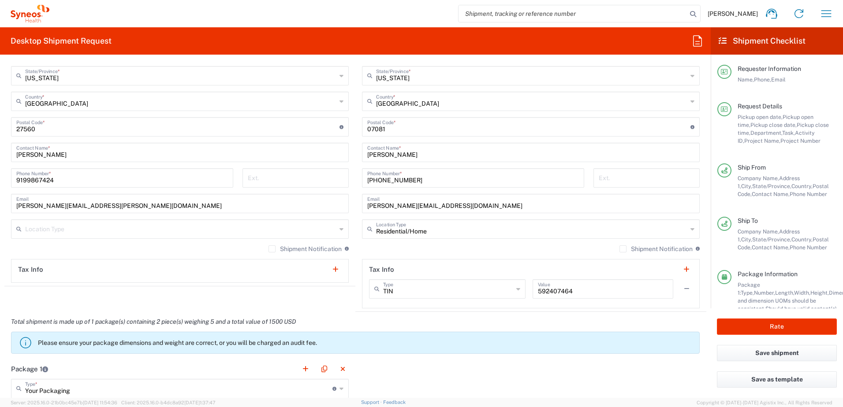
scroll to position [793, 0]
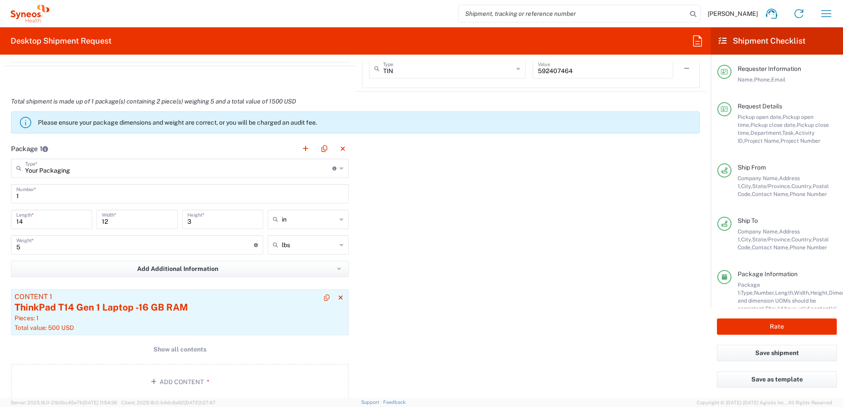
click at [246, 313] on div "ThinkPad T14 Gen 1 Laptop -16 GB RAM" at bounding box center [180, 307] width 330 height 13
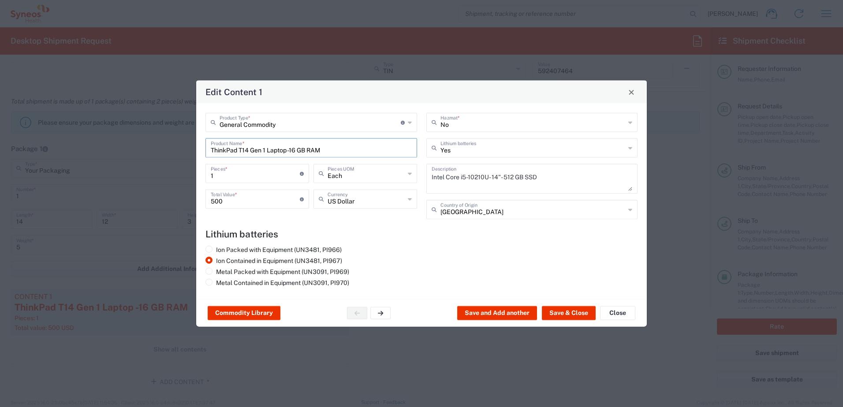
drag, startPoint x: 342, startPoint y: 152, endPoint x: 187, endPoint y: 140, distance: 155.6
click at [187, 141] on div "Edit Content 1 General Commodity Product Type * Document: Paper document genera…" at bounding box center [421, 203] width 843 height 407
type input "Surface 4 Pro laptop"
drag, startPoint x: 277, startPoint y: 196, endPoint x: 186, endPoint y: 195, distance: 91.7
click at [186, 195] on div "Edit Content 1 General Commodity Product Type * Document: Paper document genera…" at bounding box center [421, 203] width 843 height 407
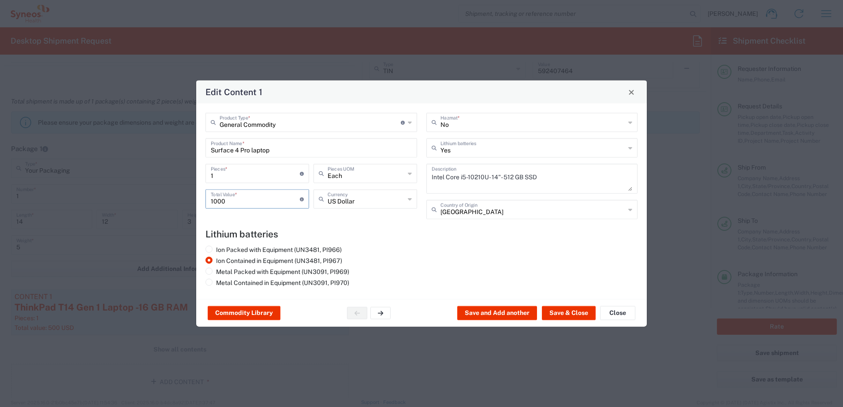
type input "1000"
drag, startPoint x: 279, startPoint y: 149, endPoint x: 203, endPoint y: 148, distance: 75.8
click at [203, 148] on div "General Commodity Product Type * Document: Paper document generated internally …" at bounding box center [311, 169] width 221 height 113
drag, startPoint x: 561, startPoint y: 176, endPoint x: 368, endPoint y: 152, distance: 194.6
click at [368, 152] on div "General Commodity Product Type * Document: Paper document generated internally …" at bounding box center [421, 169] width 441 height 113
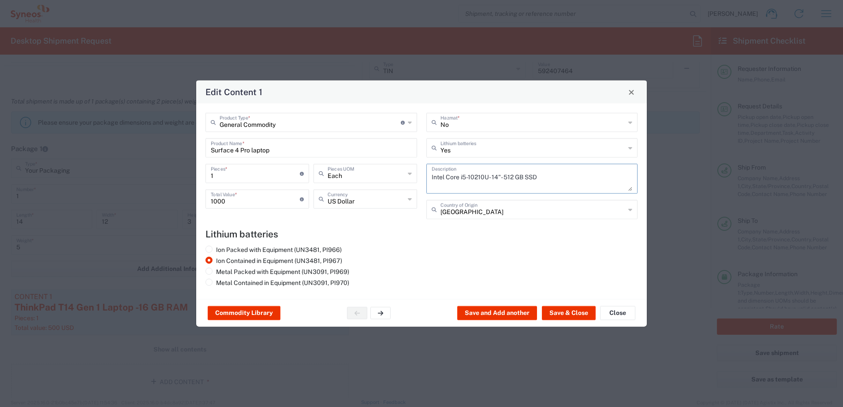
paste textarea "Surface 4 Pro laptop"
type textarea "Surface 4 Pro laptop"
click at [576, 309] on button "Save & Close" at bounding box center [569, 313] width 54 height 14
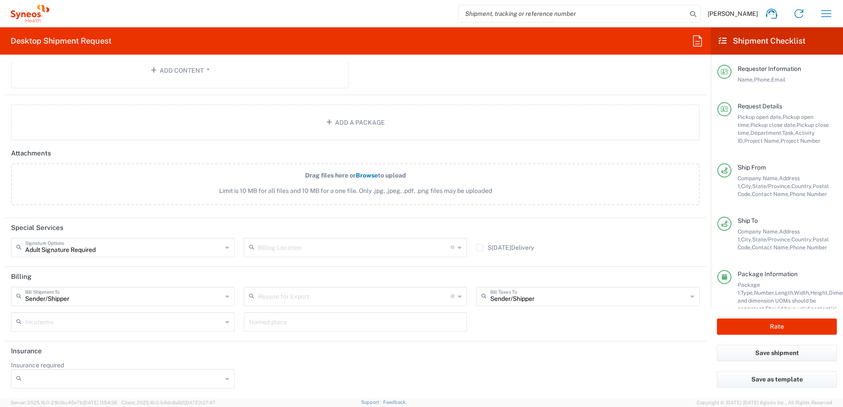
scroll to position [1105, 0]
click at [756, 321] on button "Rate" at bounding box center [777, 327] width 120 height 16
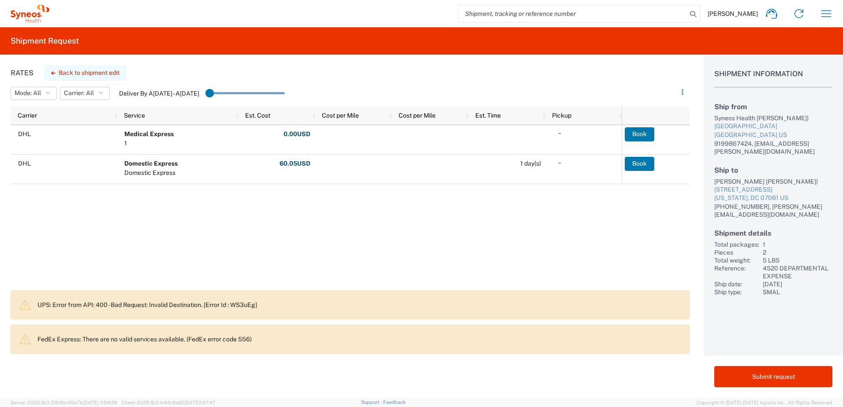
click at [95, 70] on button "Back to shipment edit" at bounding box center [85, 72] width 82 height 15
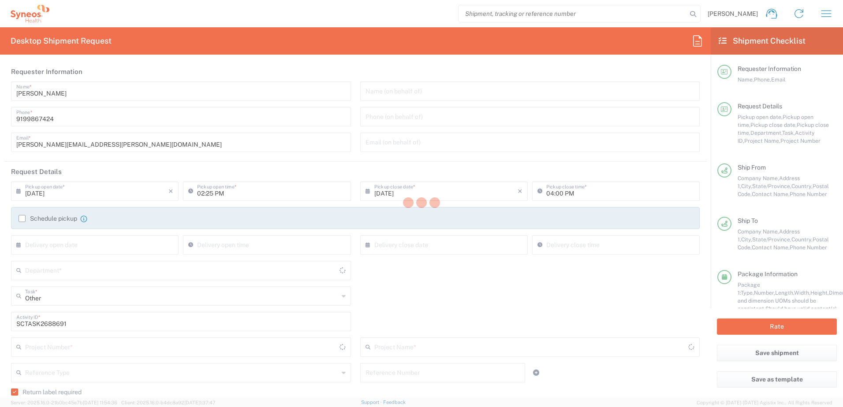
type input "4520 DEPARTMENTAL EXPENSE"
type input "Ground"
type input "[US_STATE]"
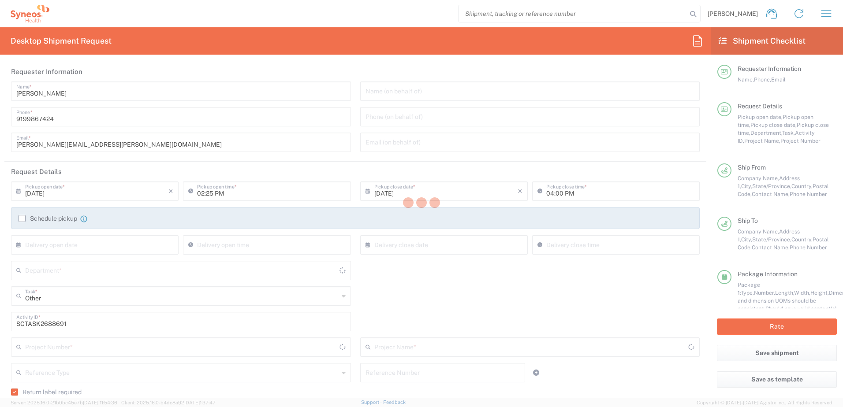
type input "Your Packaging"
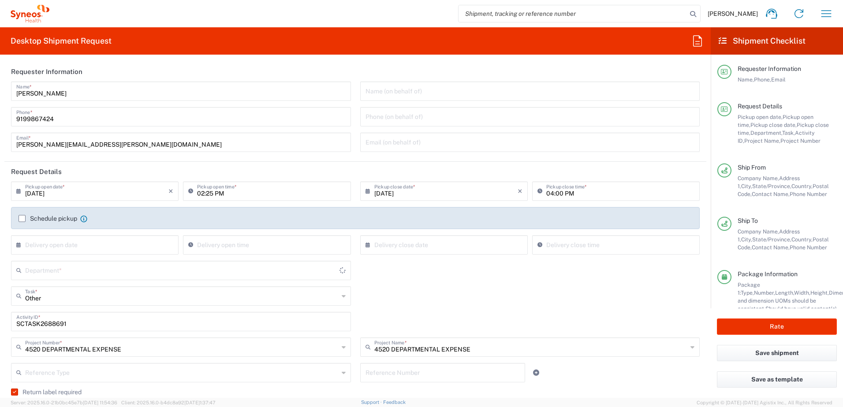
type input "4510"
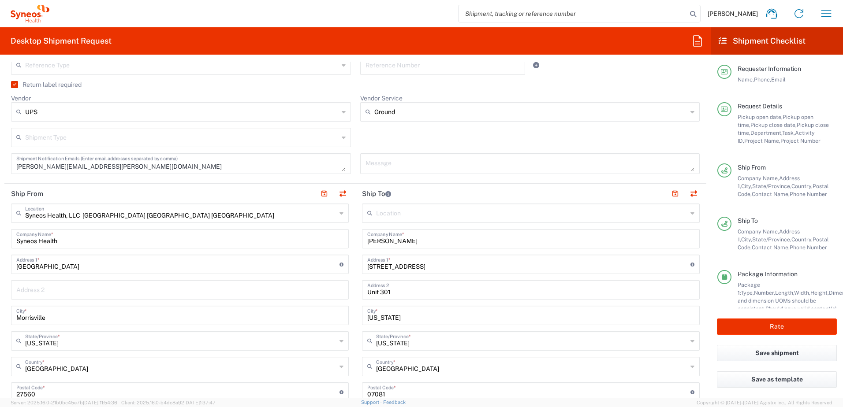
scroll to position [308, 0]
drag, startPoint x: 418, startPoint y: 265, endPoint x: 347, endPoint y: 263, distance: 70.5
click at [347, 263] on div "Ship From Syneos Health, LLC-[GEOGRAPHIC_DATA] [GEOGRAPHIC_DATA] [GEOGRAPHIC_DA…" at bounding box center [355, 380] width 702 height 394
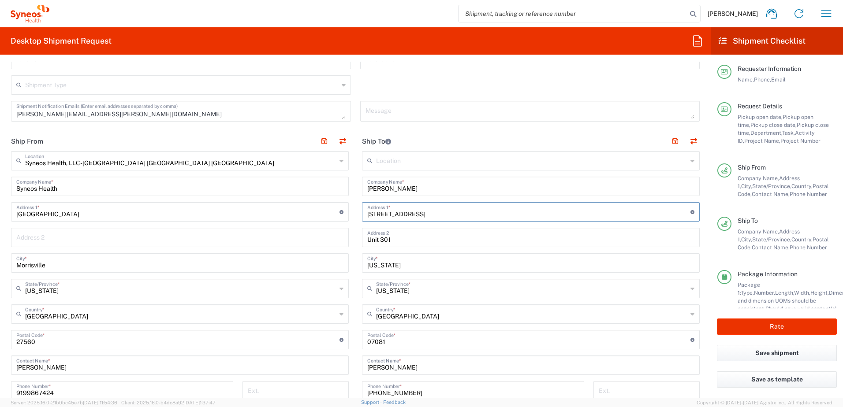
scroll to position [397, 0]
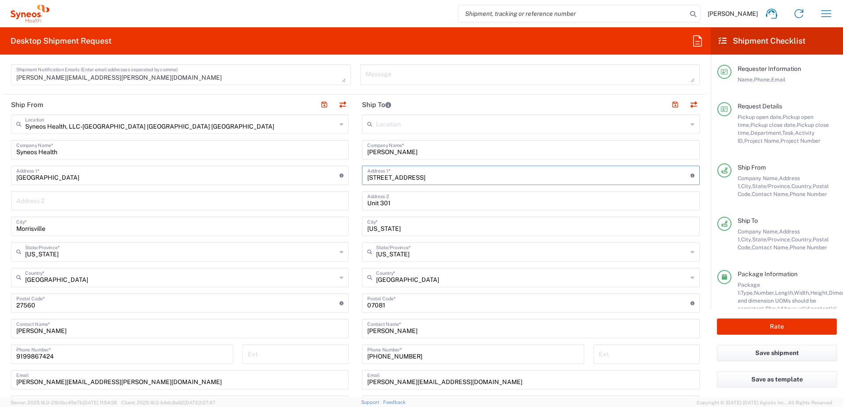
click at [374, 301] on input "undefined" at bounding box center [528, 302] width 323 height 15
paste input "20037"
type input "20037"
click at [766, 323] on button "Rate" at bounding box center [777, 327] width 120 height 16
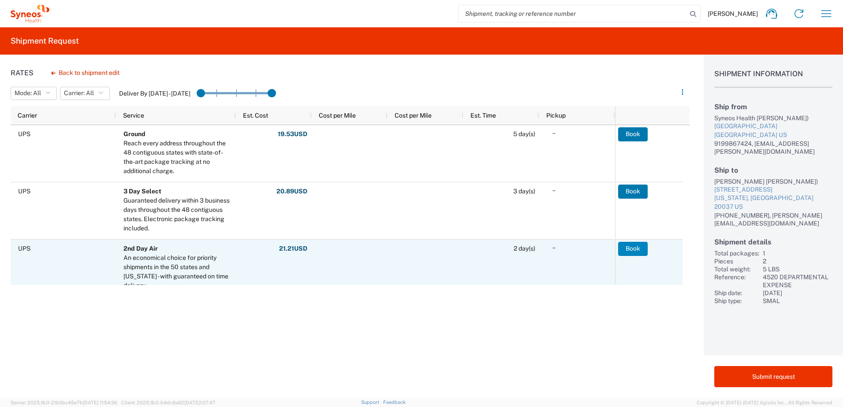
click at [635, 248] on button "Book" at bounding box center [633, 249] width 30 height 14
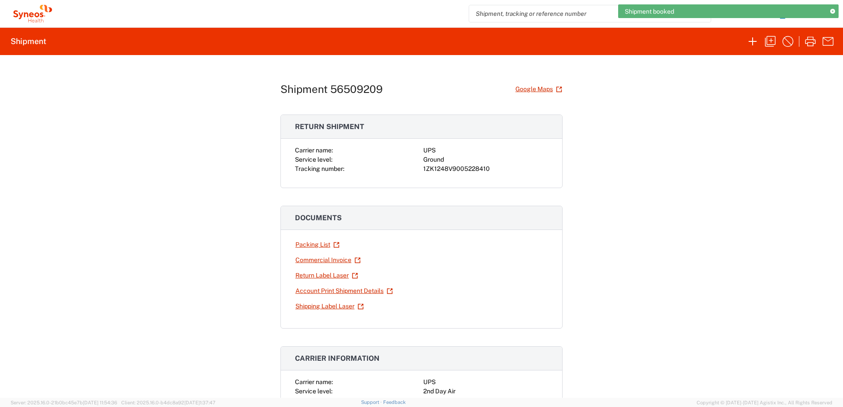
click at [445, 167] on div "1ZK1248V9005228410" at bounding box center [485, 168] width 125 height 9
copy div "1ZK1248V9005228410"
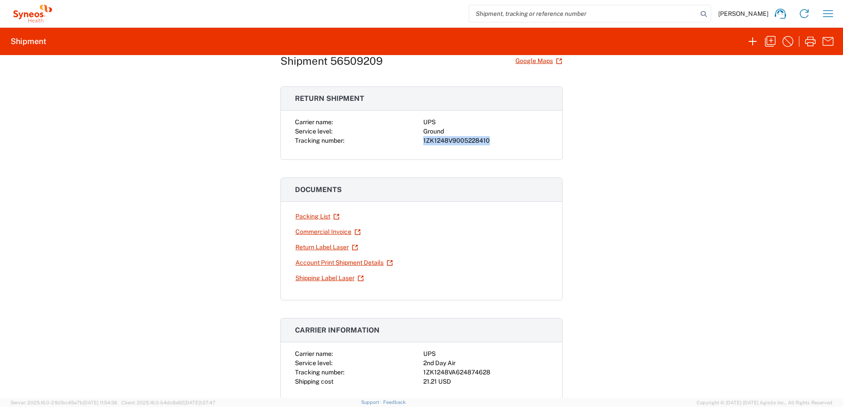
scroll to position [44, 0]
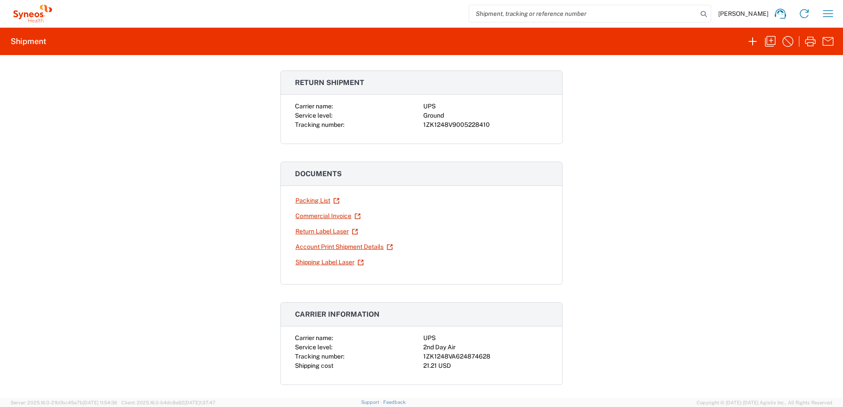
click at [455, 353] on div "1ZK1248VA624874628" at bounding box center [485, 356] width 125 height 9
copy div "1ZK1248VA624874628"
click at [661, 155] on div "Shipment 56509209 Google Maps Return shipment Carrier name: UPS Service level: …" at bounding box center [421, 226] width 843 height 343
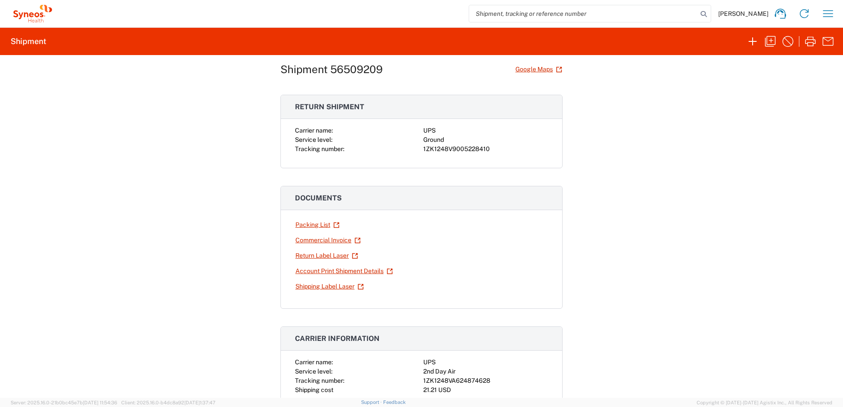
scroll to position [0, 0]
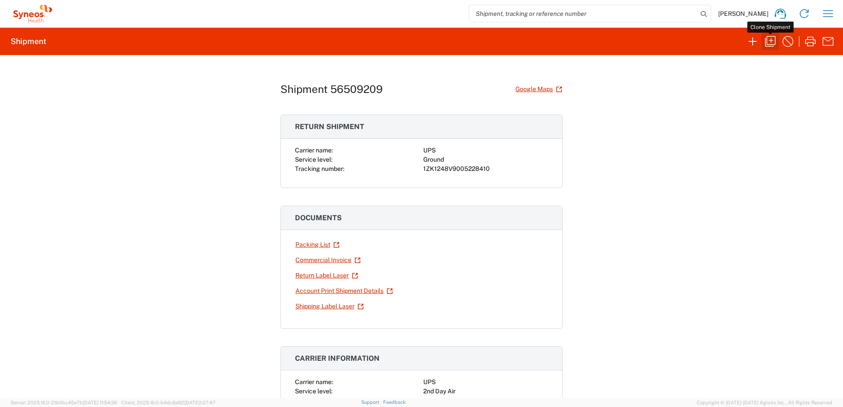
click at [762, 37] on button "button" at bounding box center [770, 42] width 18 height 18
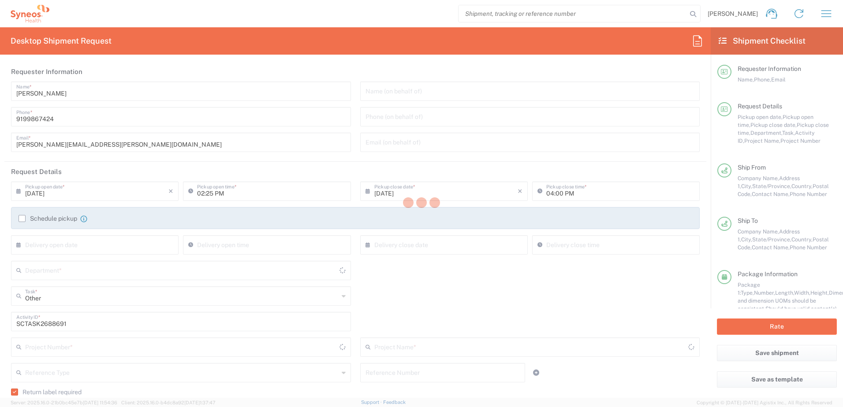
type input "4510"
type input "4520 DEPARTMENTAL EXPENSE"
type input "Ground"
type input "[US_STATE]"
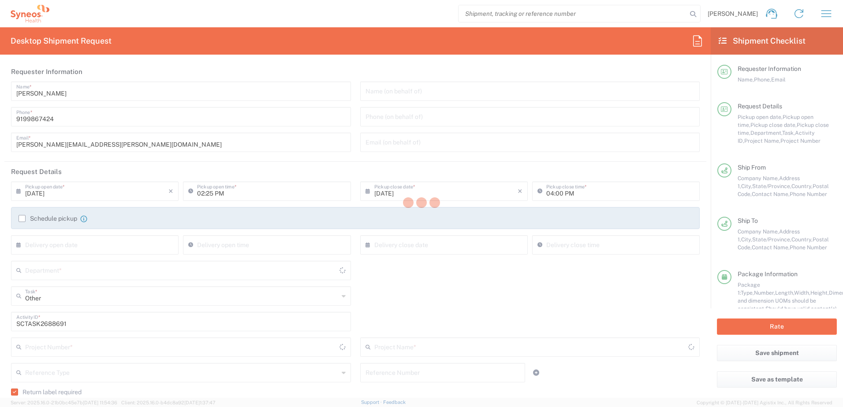
type input "[US_STATE]"
type input "Your Packaging"
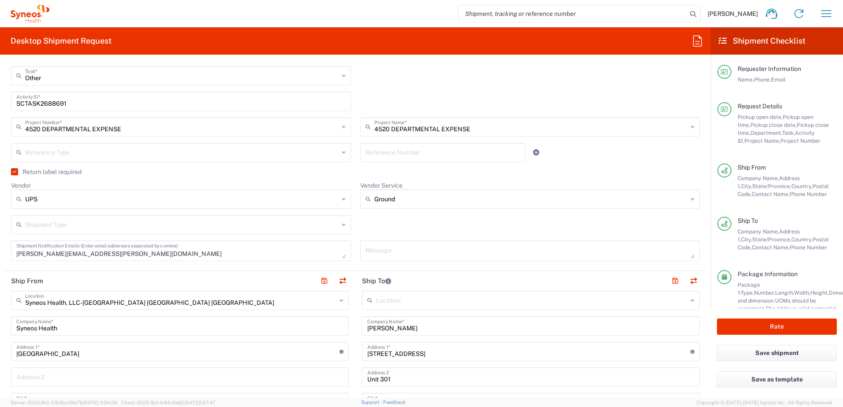
scroll to position [264, 0]
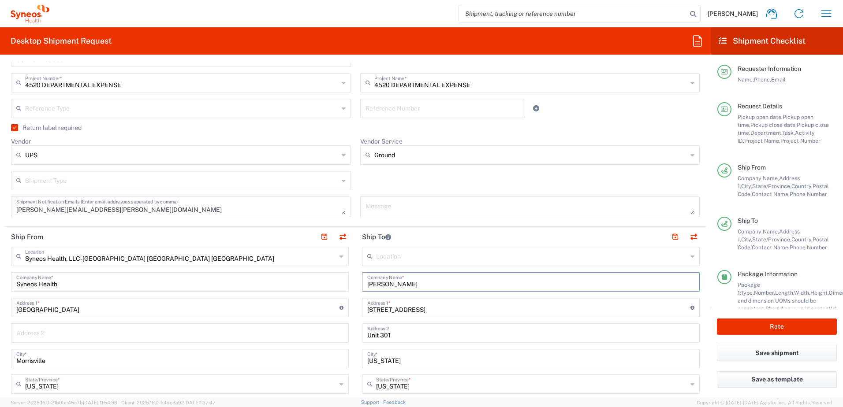
drag, startPoint x: 438, startPoint y: 284, endPoint x: 355, endPoint y: 278, distance: 82.6
paste input "[PERSON_NAME]"
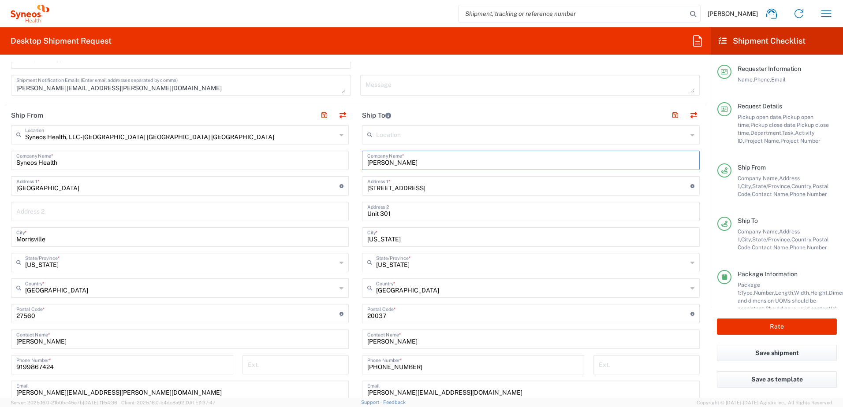
scroll to position [397, 0]
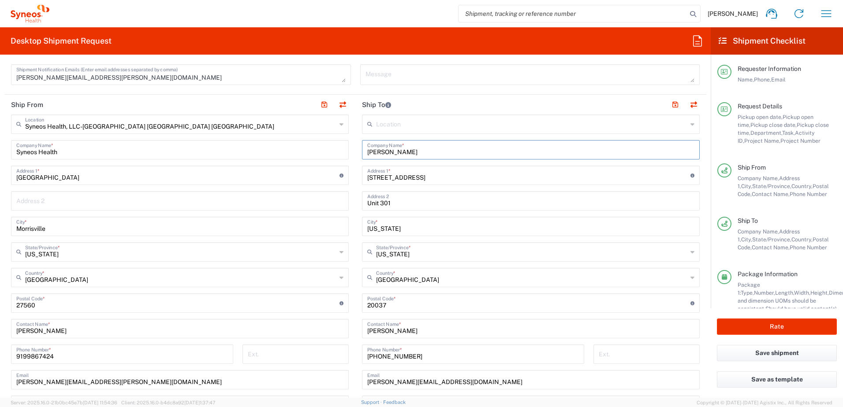
type input "[PERSON_NAME]"
drag, startPoint x: 430, startPoint y: 332, endPoint x: 333, endPoint y: 318, distance: 97.9
click at [333, 318] on div "Ship From Syneos Health, LLC-[GEOGRAPHIC_DATA] [GEOGRAPHIC_DATA] [GEOGRAPHIC_DA…" at bounding box center [355, 292] width 702 height 394
paste input "[PERSON_NAME]"
type input "[PERSON_NAME]"
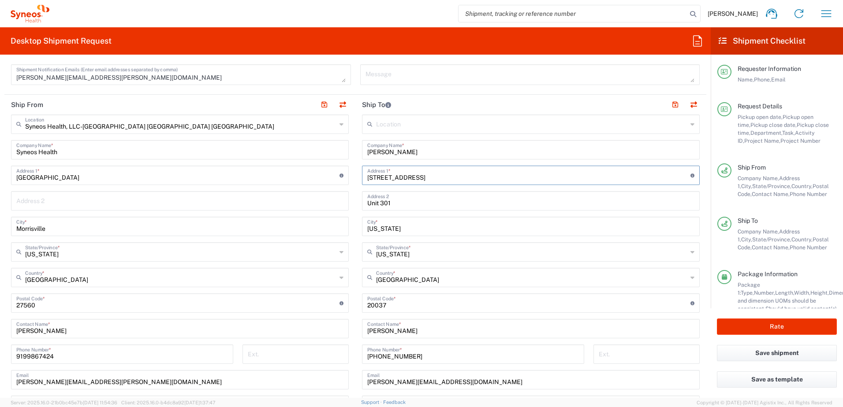
drag, startPoint x: 419, startPoint y: 173, endPoint x: 319, endPoint y: 167, distance: 99.8
click at [319, 167] on div "Ship From Syneos Health, LLC-[GEOGRAPHIC_DATA] [GEOGRAPHIC_DATA] [GEOGRAPHIC_DA…" at bounding box center [355, 292] width 702 height 394
paste input "11 Cottage Ct"
type input "11 Cottage Ct"
drag, startPoint x: 406, startPoint y: 204, endPoint x: 342, endPoint y: 200, distance: 64.9
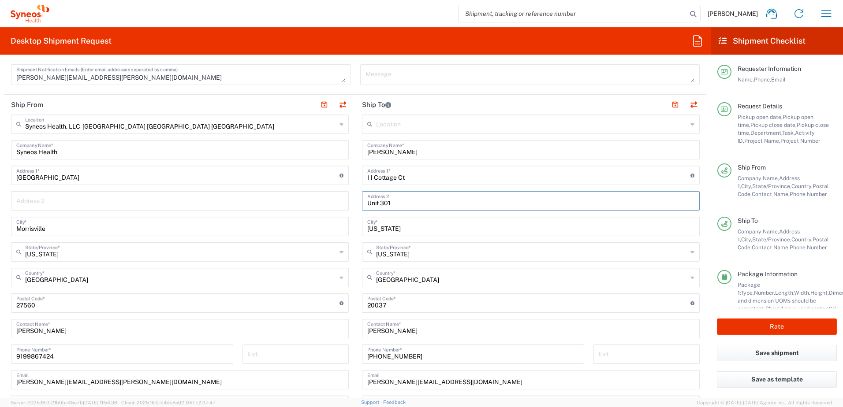
click at [342, 200] on div "Ship From Syneos Health, LLC-[GEOGRAPHIC_DATA] [GEOGRAPHIC_DATA] [GEOGRAPHIC_DA…" at bounding box center [355, 292] width 702 height 394
drag, startPoint x: 418, startPoint y: 228, endPoint x: 350, endPoint y: 225, distance: 68.4
click at [350, 225] on div "Ship From Syneos Health, LLC-[GEOGRAPHIC_DATA] [GEOGRAPHIC_DATA] [GEOGRAPHIC_DA…" at bounding box center [355, 292] width 702 height 394
paste input "[GEOGRAPHIC_DATA]"
type input "[GEOGRAPHIC_DATA]"
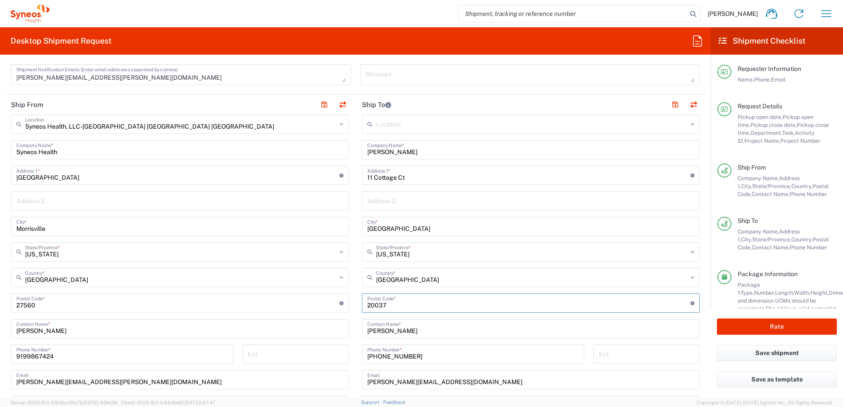
drag, startPoint x: 401, startPoint y: 308, endPoint x: 347, endPoint y: 308, distance: 54.2
click at [347, 308] on div "Ship From Syneos Health, LLC-[GEOGRAPHIC_DATA] [GEOGRAPHIC_DATA] [GEOGRAPHIC_DA…" at bounding box center [355, 292] width 702 height 394
paste input "07922"
type input "07922"
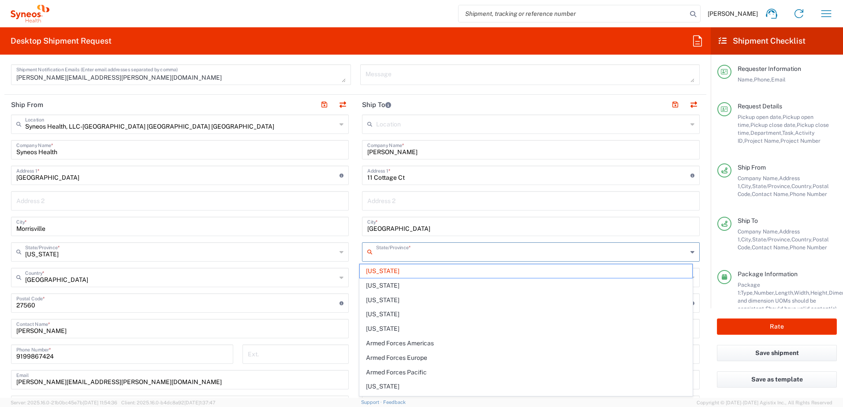
drag, startPoint x: 440, startPoint y: 255, endPoint x: 366, endPoint y: 247, distance: 74.5
click at [355, 247] on main "Location [PERSON_NAME] LLC-[GEOGRAPHIC_DATA] [GEOGRAPHIC_DATA] [GEOGRAPHIC_DATA…" at bounding box center [530, 300] width 351 height 370
type input "[US_STATE]"
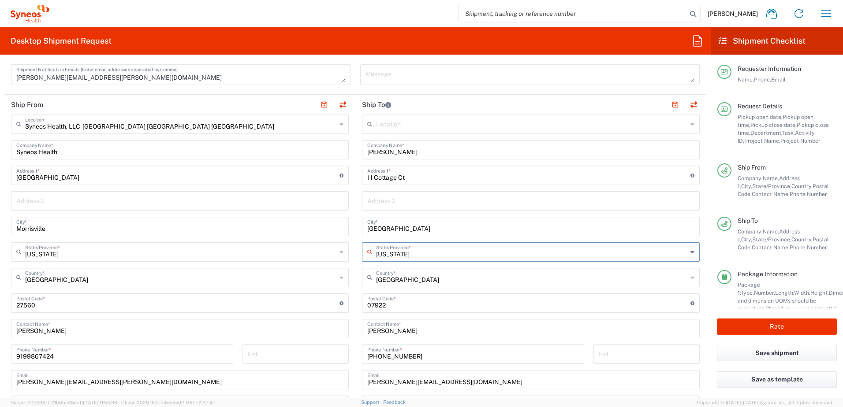
click at [453, 251] on input "[US_STATE]" at bounding box center [531, 251] width 311 height 15
drag, startPoint x: 449, startPoint y: 253, endPoint x: 368, endPoint y: 254, distance: 81.5
click at [368, 254] on div "[US_STATE][GEOGRAPHIC_DATA]/Province *" at bounding box center [531, 251] width 338 height 19
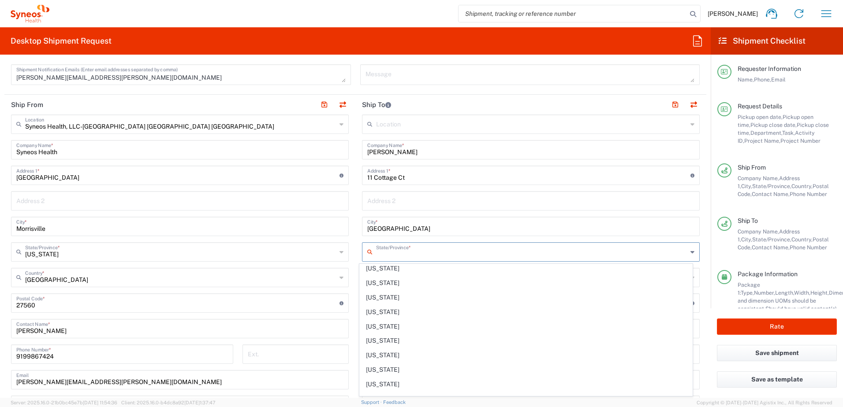
scroll to position [441, 0]
click at [390, 305] on span "[US_STATE]" at bounding box center [526, 308] width 333 height 14
type input "[US_STATE]"
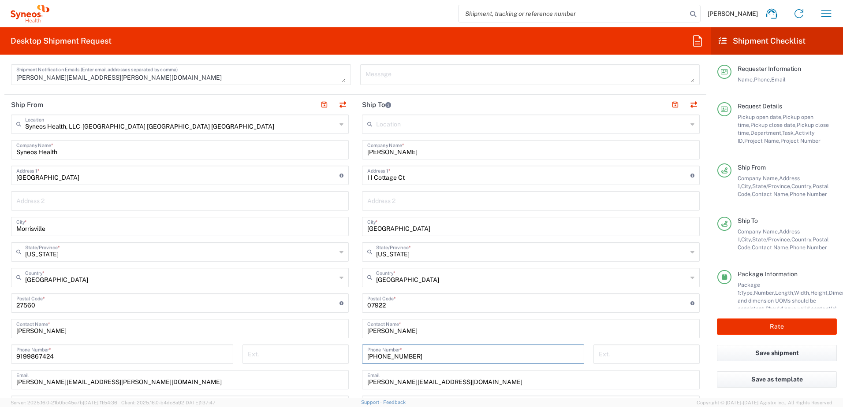
drag, startPoint x: 419, startPoint y: 353, endPoint x: 313, endPoint y: 347, distance: 105.5
click at [313, 347] on div "Ship From Syneos Health, LLC-[GEOGRAPHIC_DATA] [GEOGRAPHIC_DATA] [GEOGRAPHIC_DA…" at bounding box center [355, 292] width 702 height 394
paste input "[PHONE_NUMBER]"
type input "[PHONE_NUMBER]"
drag, startPoint x: 495, startPoint y: 382, endPoint x: 325, endPoint y: 368, distance: 170.6
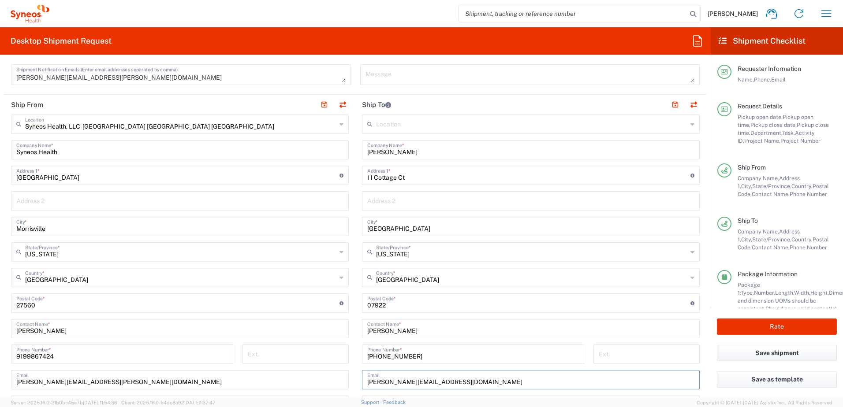
click at [325, 368] on div "Ship From Syneos Health, LLC-[GEOGRAPHIC_DATA] [GEOGRAPHIC_DATA] [GEOGRAPHIC_DA…" at bounding box center [355, 292] width 702 height 394
paste input "[EMAIL_ADDRESS]"
type input "[EMAIL_ADDRESS][DOMAIN_NAME]"
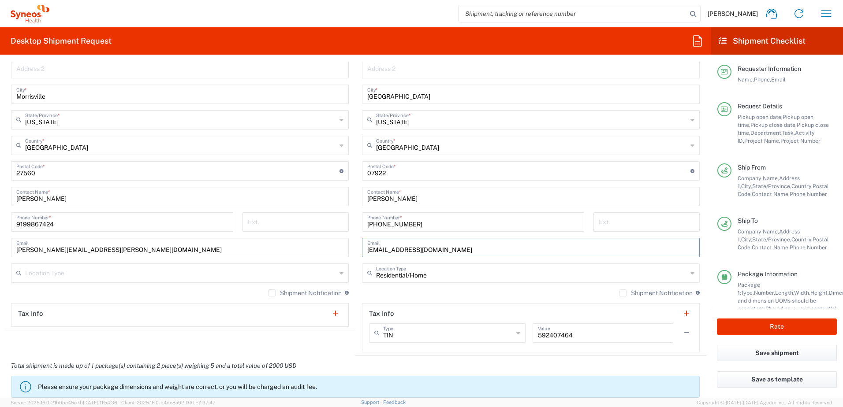
scroll to position [749, 0]
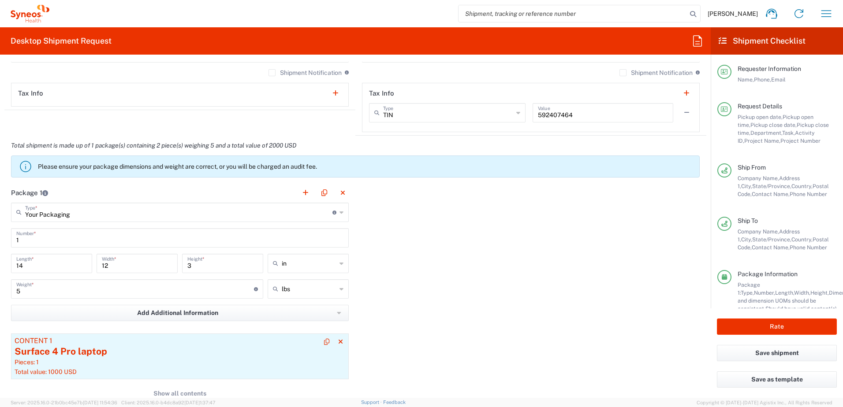
click at [146, 358] on div "Pieces: 1" at bounding box center [180, 362] width 330 height 8
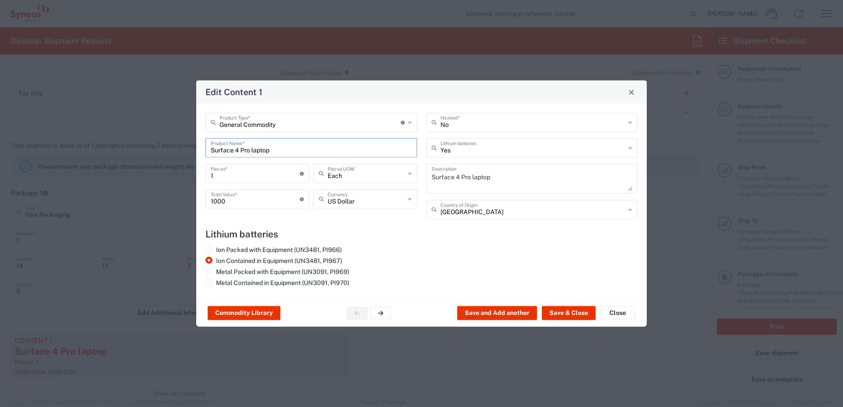
drag, startPoint x: 304, startPoint y: 144, endPoint x: 100, endPoint y: 128, distance: 205.6
click at [100, 128] on div "Edit Content 1 General Commodity Product Type * Document: Paper document genera…" at bounding box center [421, 203] width 843 height 407
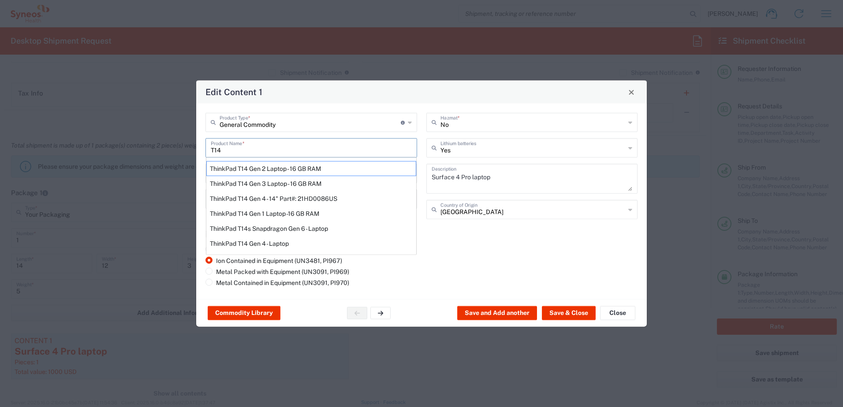
click at [280, 245] on div "ThinkPad T14 Gen 4 - Laptop" at bounding box center [311, 243] width 210 height 15
type input "ThinkPad T14 Gen 4 - Laptop"
type textarea "Laptop"
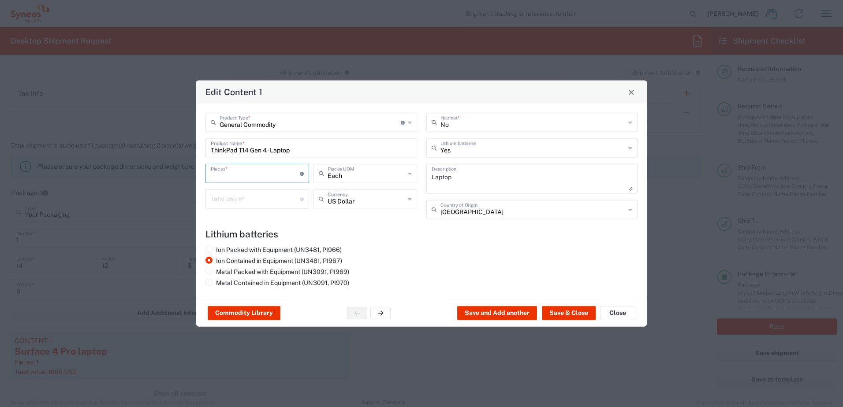
click at [242, 175] on input "number" at bounding box center [255, 172] width 89 height 15
type input "1"
click at [238, 204] on input "number" at bounding box center [255, 198] width 89 height 15
type input "1000"
click at [557, 305] on div "Commodity Library Save and Add another Save & Close Close" at bounding box center [421, 313] width 450 height 28
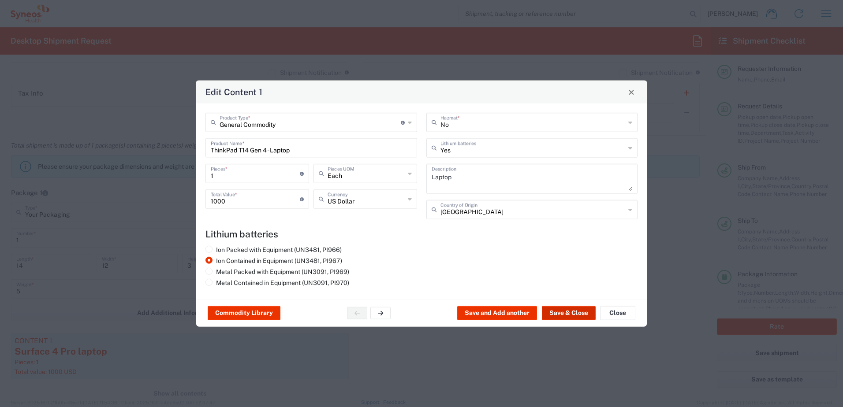
click at [558, 310] on button "Save & Close" at bounding box center [569, 313] width 54 height 14
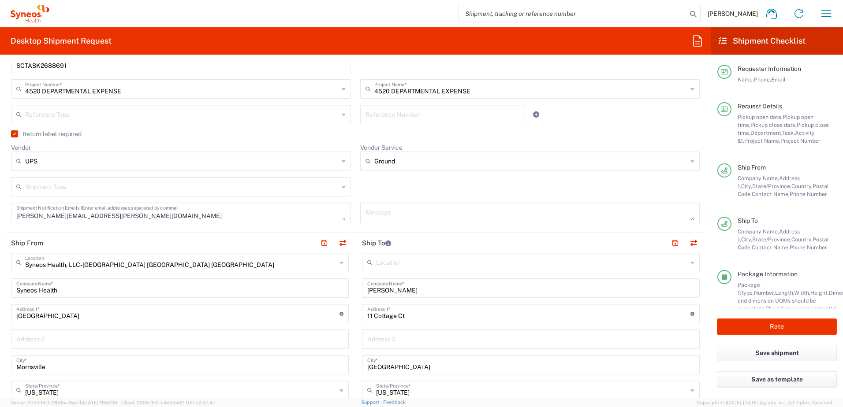
scroll to position [132, 0]
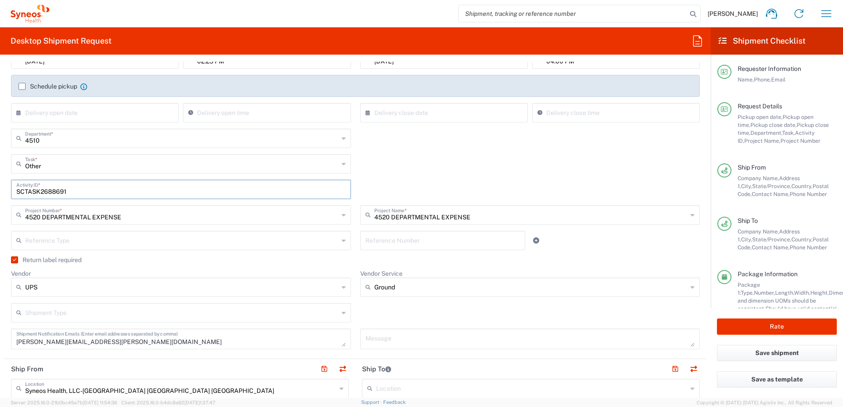
click at [49, 189] on input "SCTASK2688691" at bounding box center [180, 188] width 329 height 15
paste input "974"
type input "SCTASK2688974"
click at [479, 163] on div "Other Task * Other Break/Fix Inventory Transfer New Hire Refresh" at bounding box center [356, 167] width 698 height 26
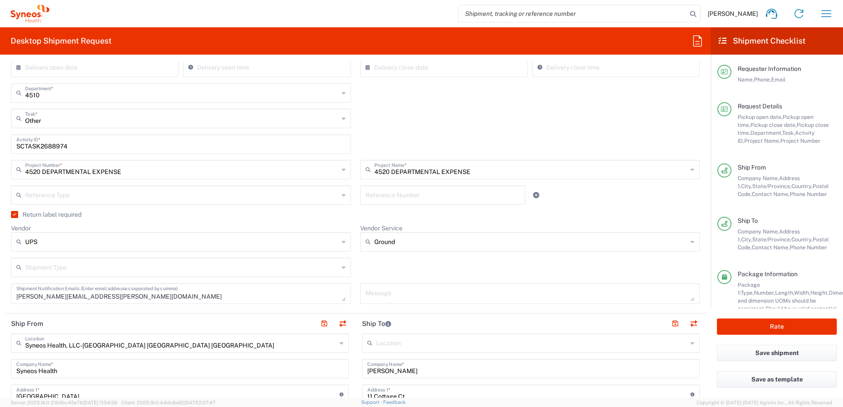
scroll to position [176, 0]
click at [430, 243] on input "Vendor Service" at bounding box center [530, 243] width 313 height 14
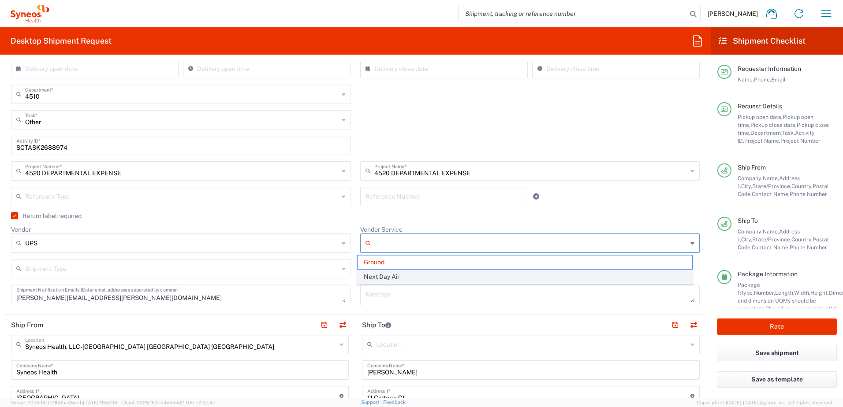
click at [407, 274] on span "Next Day Air" at bounding box center [524, 277] width 334 height 14
type input "Next Day Air"
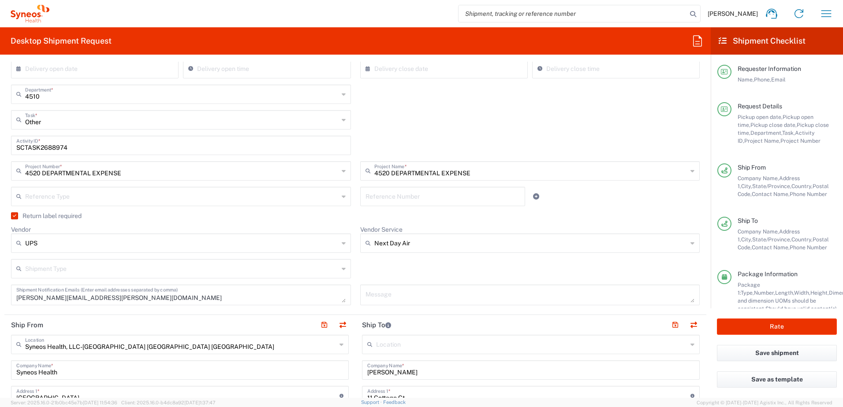
click at [445, 267] on div "Shipment Type Batch Regular" at bounding box center [356, 272] width 698 height 26
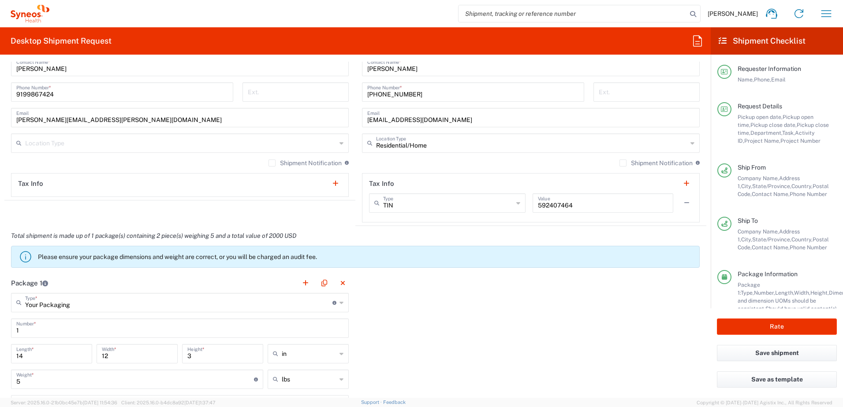
scroll to position [485, 0]
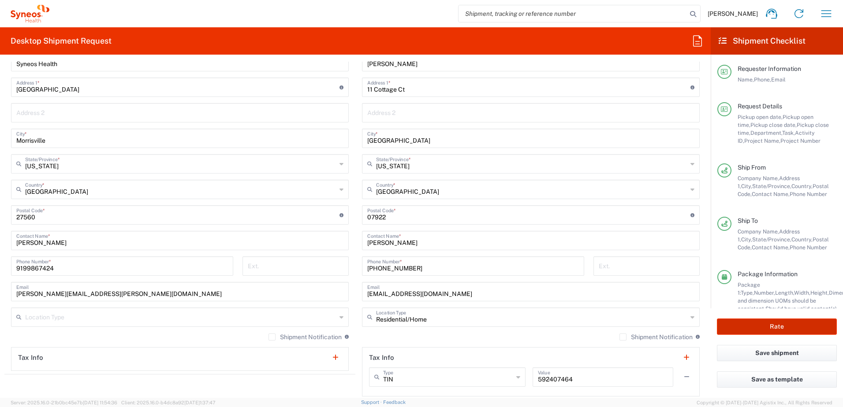
click at [753, 325] on button "Rate" at bounding box center [777, 327] width 120 height 16
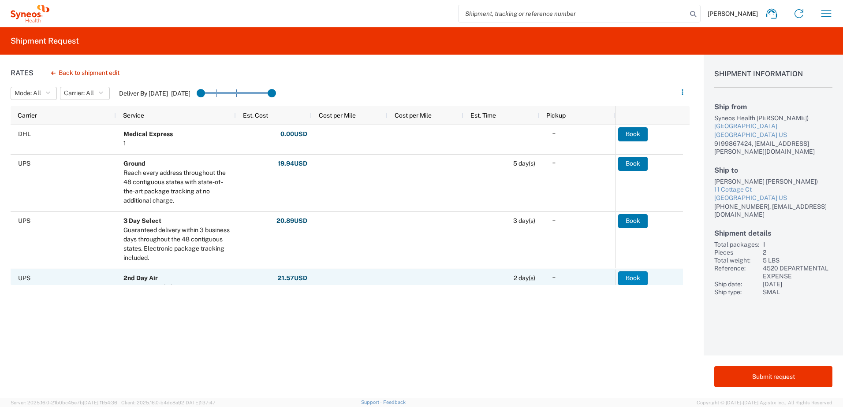
click at [643, 279] on button "Book" at bounding box center [633, 278] width 30 height 14
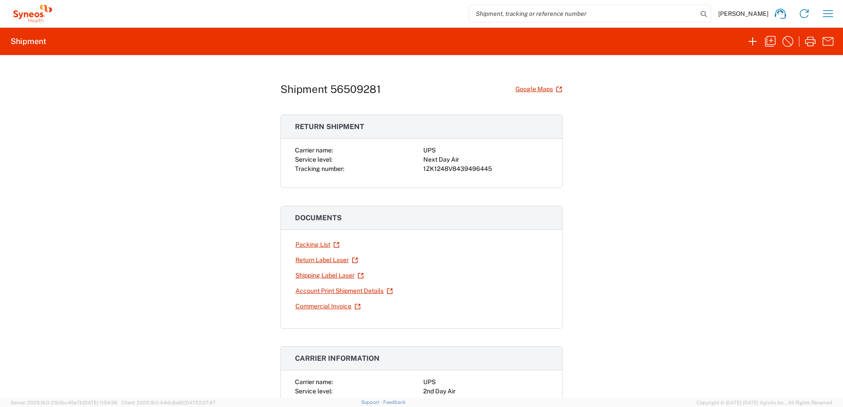
click at [449, 167] on div "1ZK1248V8439496445" at bounding box center [485, 168] width 125 height 9
copy div "1ZK1248V8439496445"
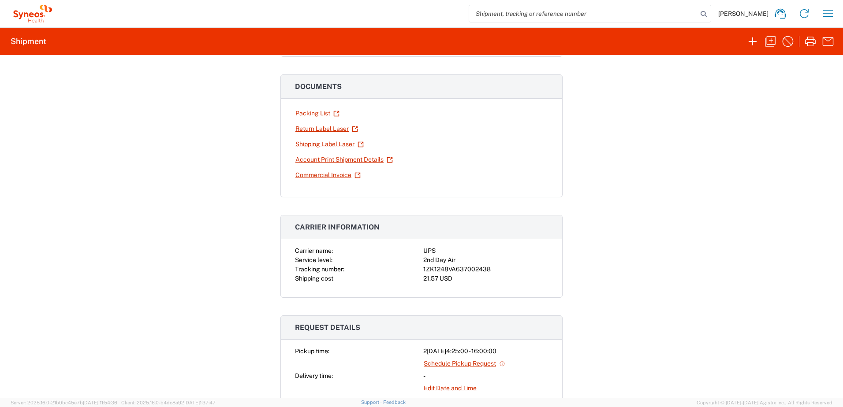
scroll to position [132, 0]
click at [457, 266] on div "1ZK1248VA637002438" at bounding box center [485, 268] width 125 height 9
